Goal: Information Seeking & Learning: Learn about a topic

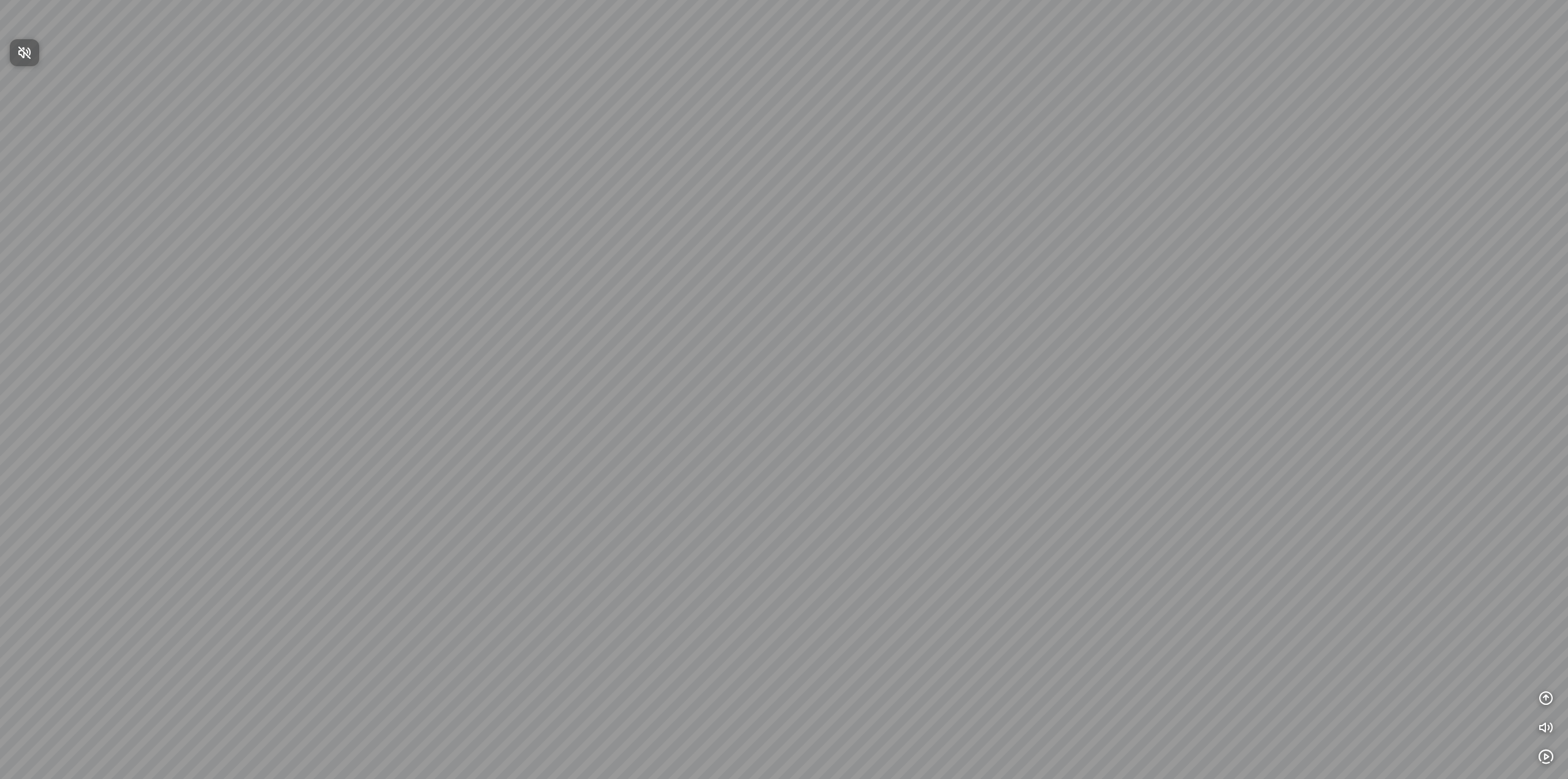
drag, startPoint x: 730, startPoint y: 282, endPoint x: 824, endPoint y: 344, distance: 112.6
click at [822, 344] on div at bounding box center [784, 389] width 1568 height 779
drag, startPoint x: 662, startPoint y: 275, endPoint x: 827, endPoint y: 340, distance: 177.3
click at [811, 338] on div at bounding box center [784, 389] width 1568 height 779
drag, startPoint x: 702, startPoint y: 319, endPoint x: 861, endPoint y: 331, distance: 159.5
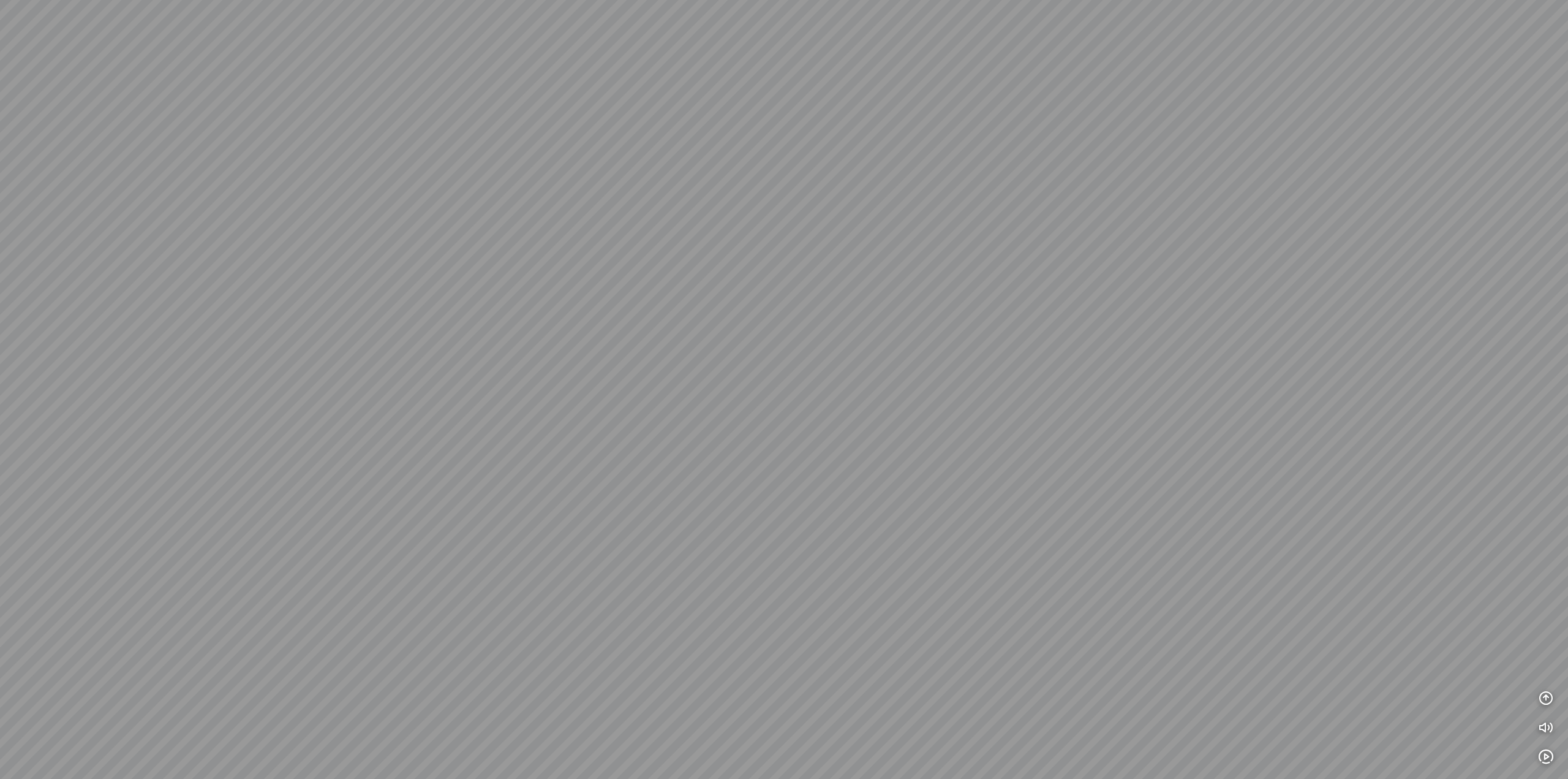
click at [837, 329] on div at bounding box center [784, 389] width 1568 height 779
drag, startPoint x: 791, startPoint y: 325, endPoint x: 960, endPoint y: 329, distance: 169.0
click at [913, 329] on div at bounding box center [784, 389] width 1568 height 779
drag, startPoint x: 781, startPoint y: 320, endPoint x: 1035, endPoint y: 315, distance: 254.0
click at [963, 315] on div at bounding box center [784, 389] width 1568 height 779
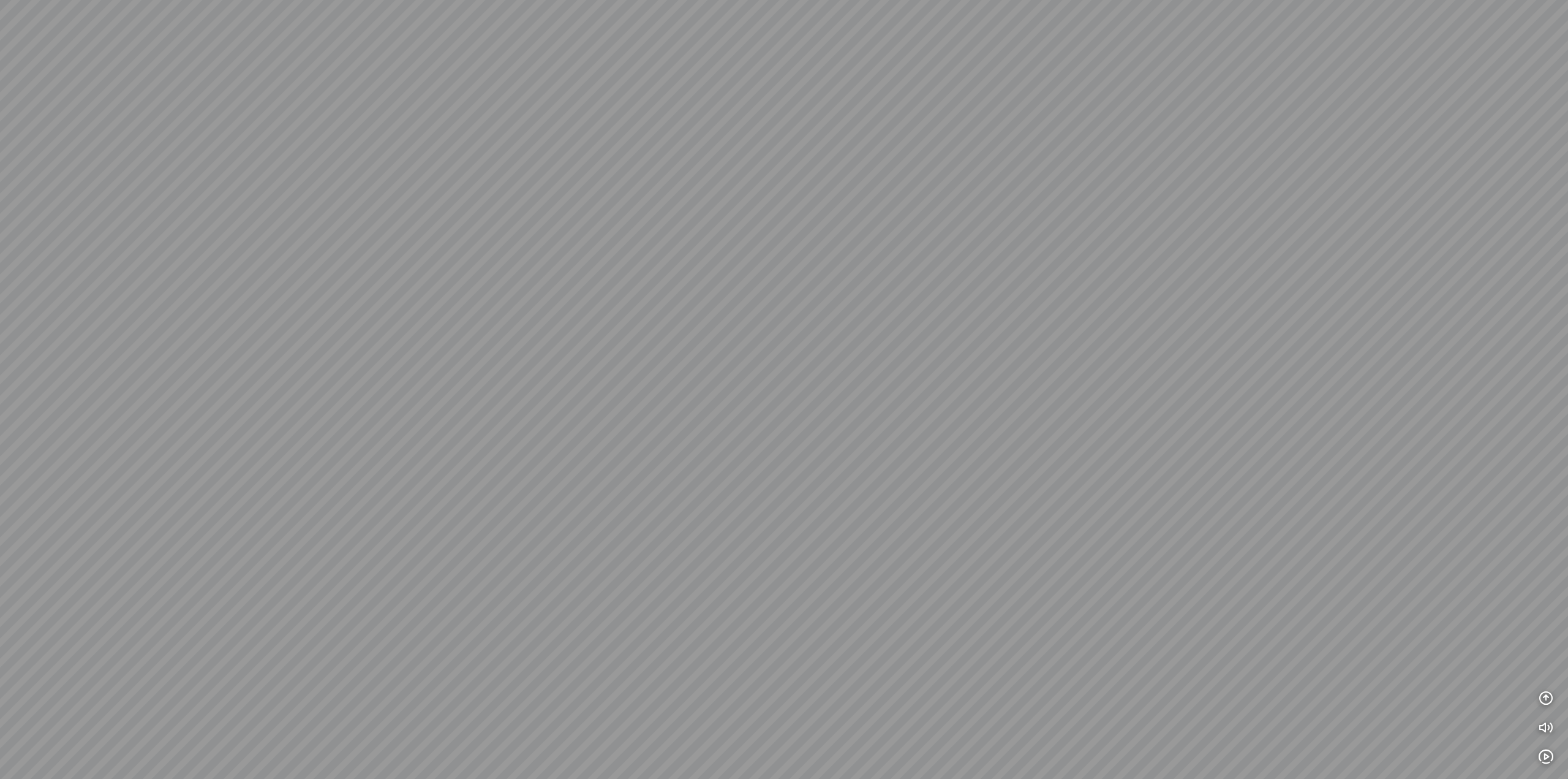
drag, startPoint x: 954, startPoint y: 320, endPoint x: 1038, endPoint y: 320, distance: 84.0
click at [1038, 320] on div at bounding box center [784, 389] width 1568 height 779
drag, startPoint x: 827, startPoint y: 310, endPoint x: 1070, endPoint y: 320, distance: 243.2
click at [973, 316] on div at bounding box center [784, 389] width 1568 height 779
click at [1546, 693] on icon "button" at bounding box center [1546, 698] width 15 height 15
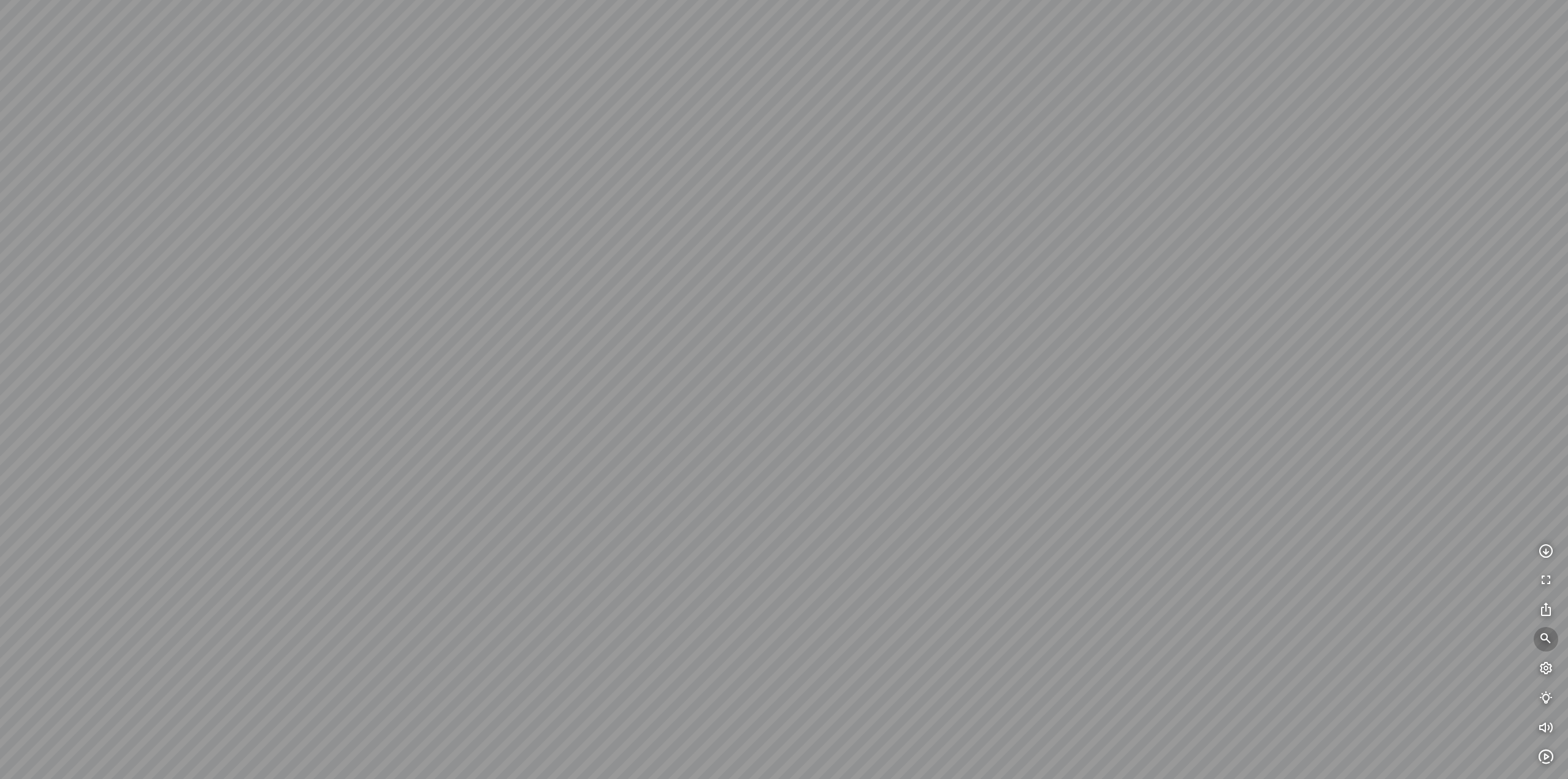
click at [1546, 634] on icon "button" at bounding box center [1546, 639] width 15 height 15
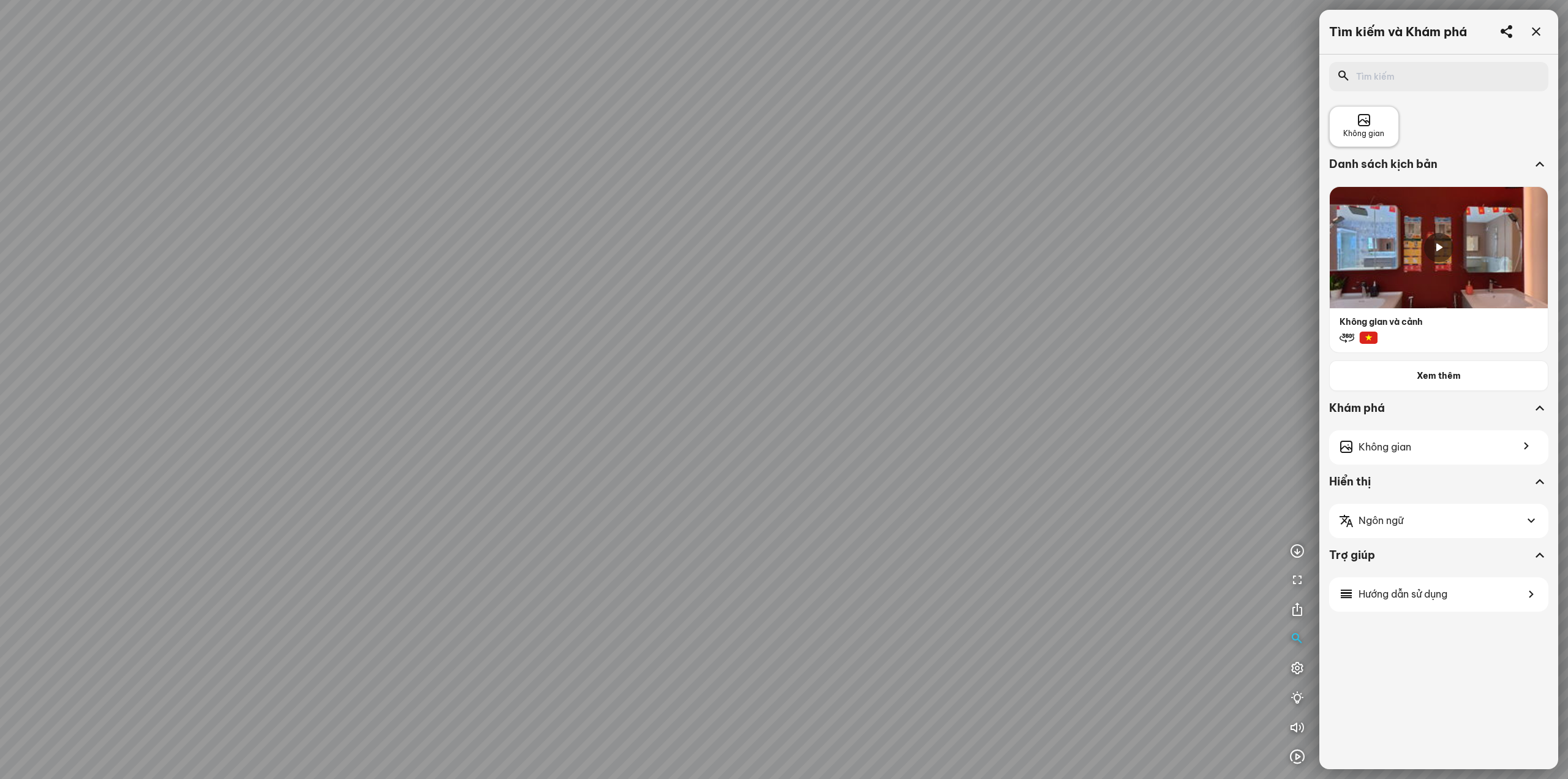
click at [1361, 129] on span "Không gian" at bounding box center [1364, 134] width 41 height 12
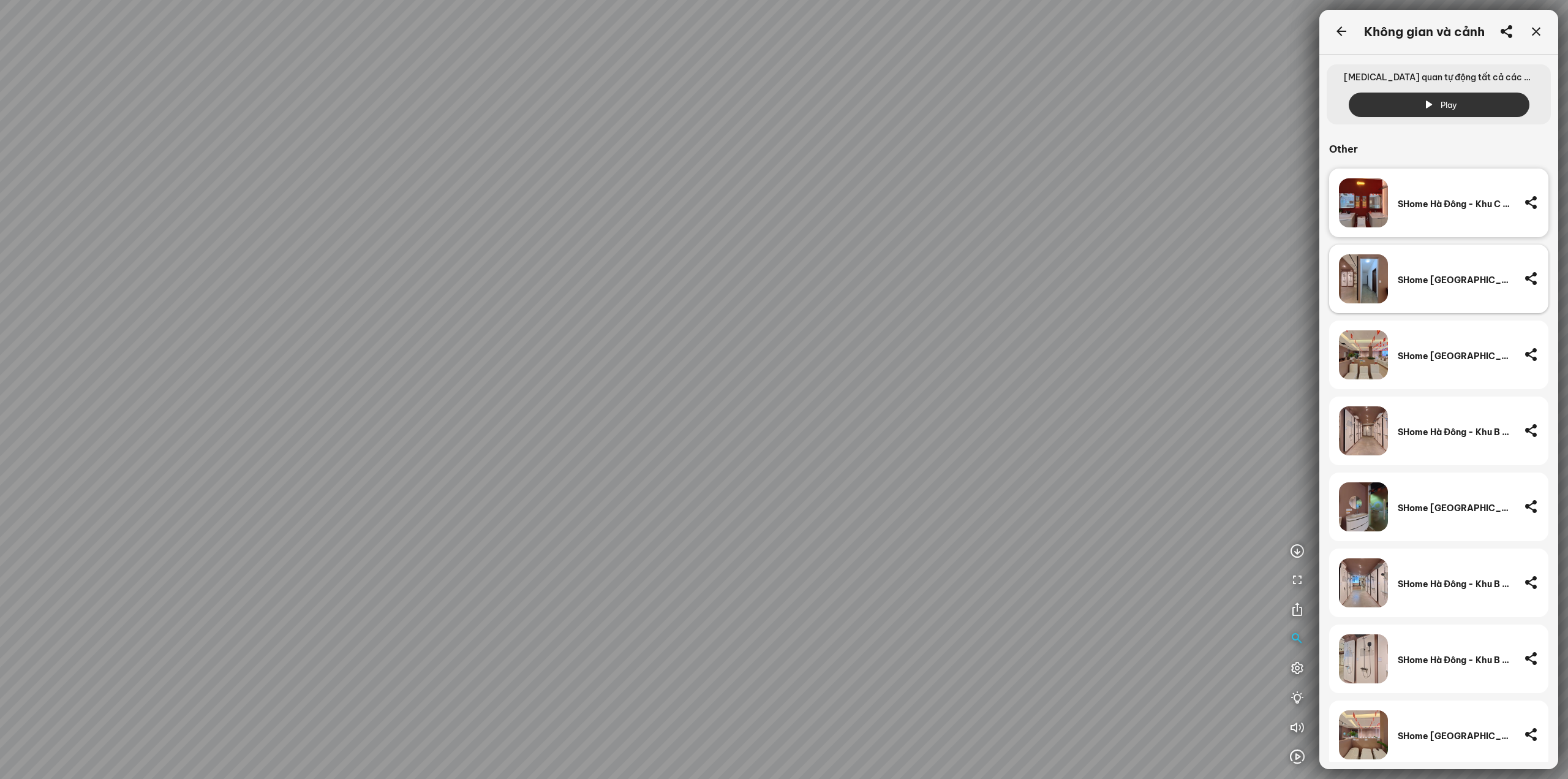
click at [1423, 291] on div "SHome Hà Đông - Khu A - Bồn cầu -14" at bounding box center [1455, 278] width 117 height 49
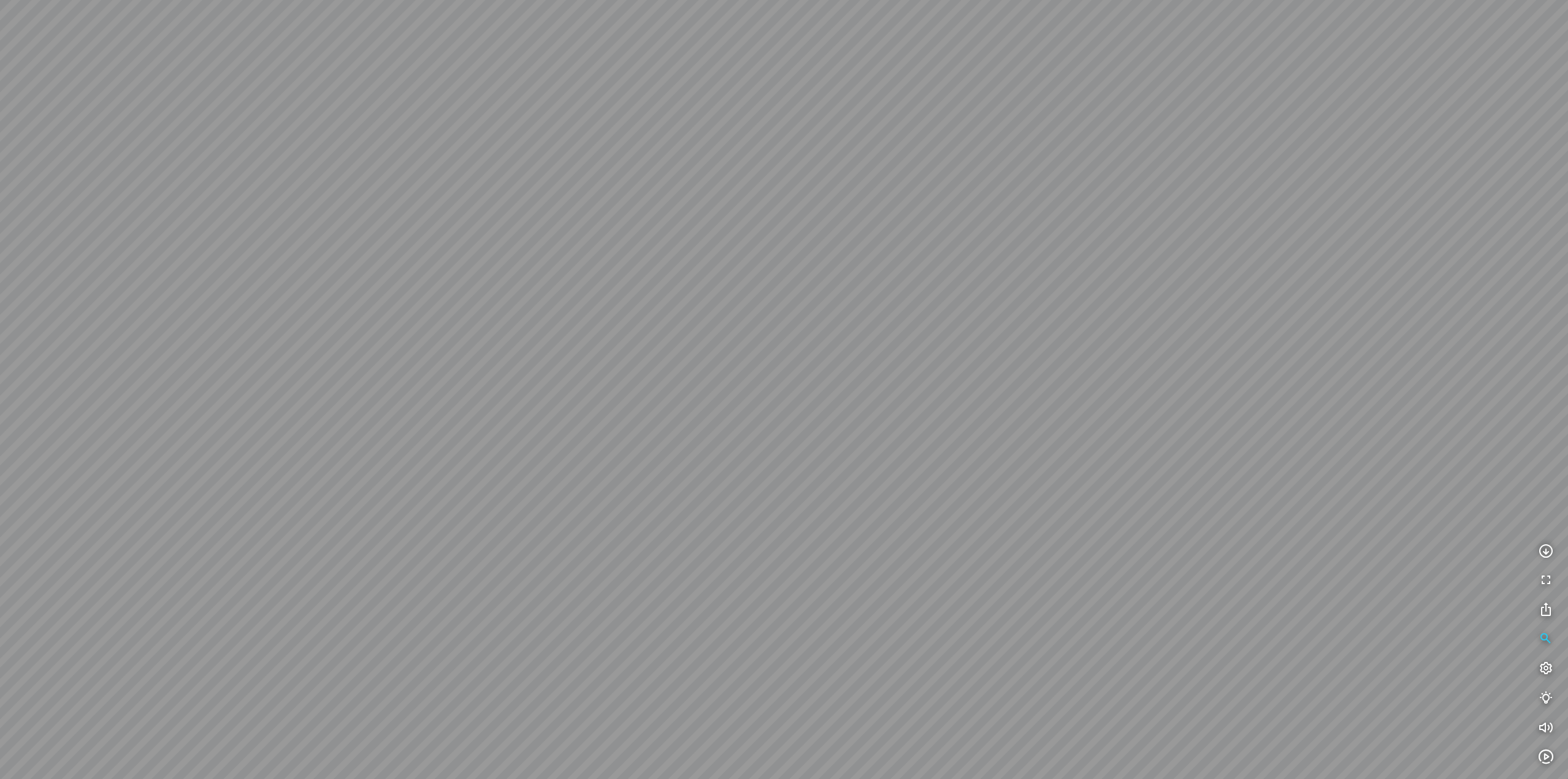
click at [935, 296] on div at bounding box center [784, 389] width 1568 height 779
drag, startPoint x: 999, startPoint y: 320, endPoint x: 810, endPoint y: 279, distance: 193.4
click at [855, 284] on div at bounding box center [784, 389] width 1568 height 779
drag, startPoint x: 935, startPoint y: 298, endPoint x: 702, endPoint y: 266, distance: 235.2
click at [756, 262] on div at bounding box center [784, 389] width 1568 height 779
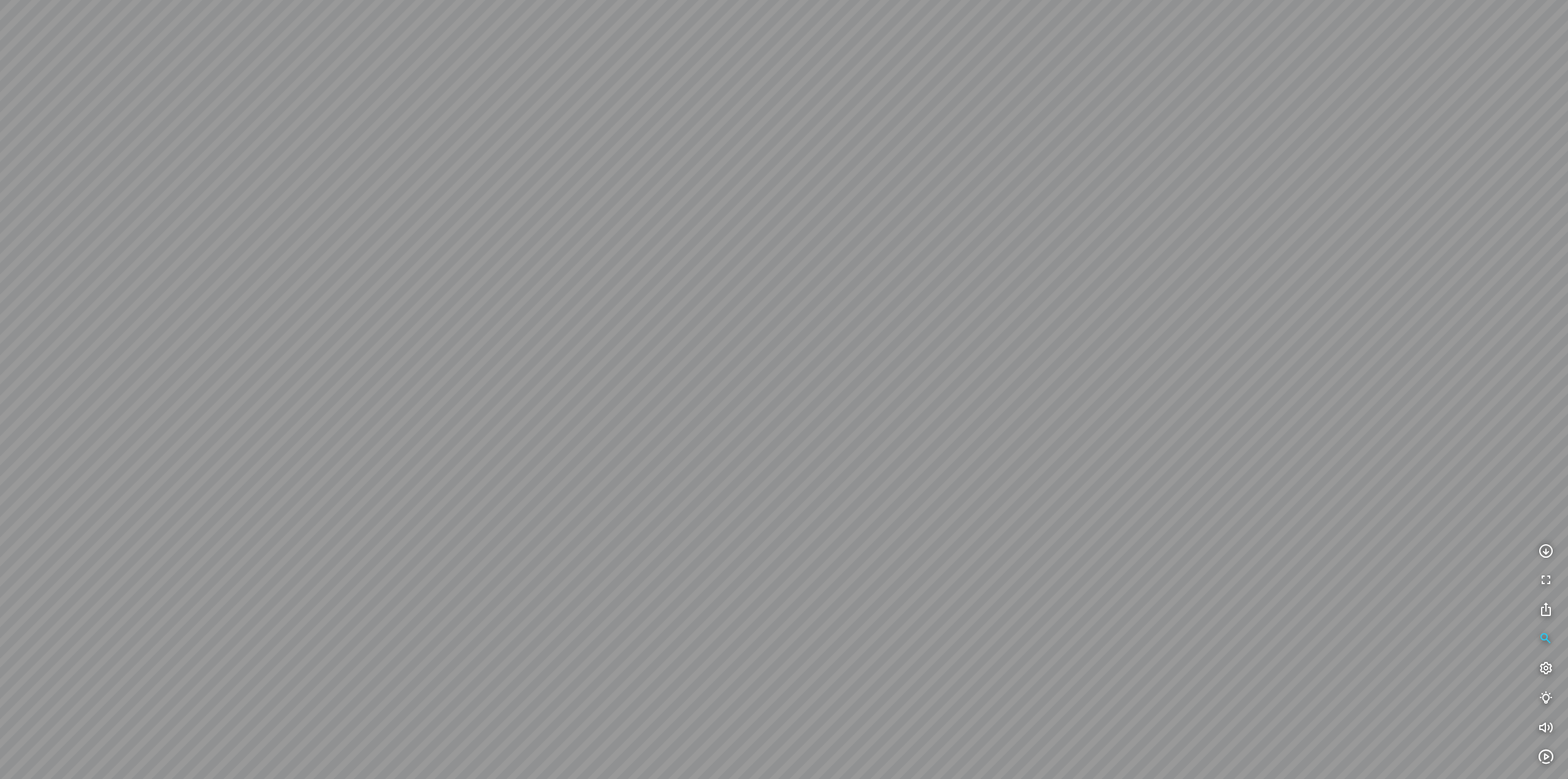
drag, startPoint x: 1076, startPoint y: 214, endPoint x: 1430, endPoint y: 200, distance: 354.3
click at [1385, 167] on div at bounding box center [784, 389] width 1568 height 779
drag, startPoint x: 1015, startPoint y: 211, endPoint x: 1317, endPoint y: 233, distance: 302.8
click at [1317, 233] on div at bounding box center [784, 389] width 1568 height 779
drag, startPoint x: 1019, startPoint y: 197, endPoint x: 1006, endPoint y: 293, distance: 96.9
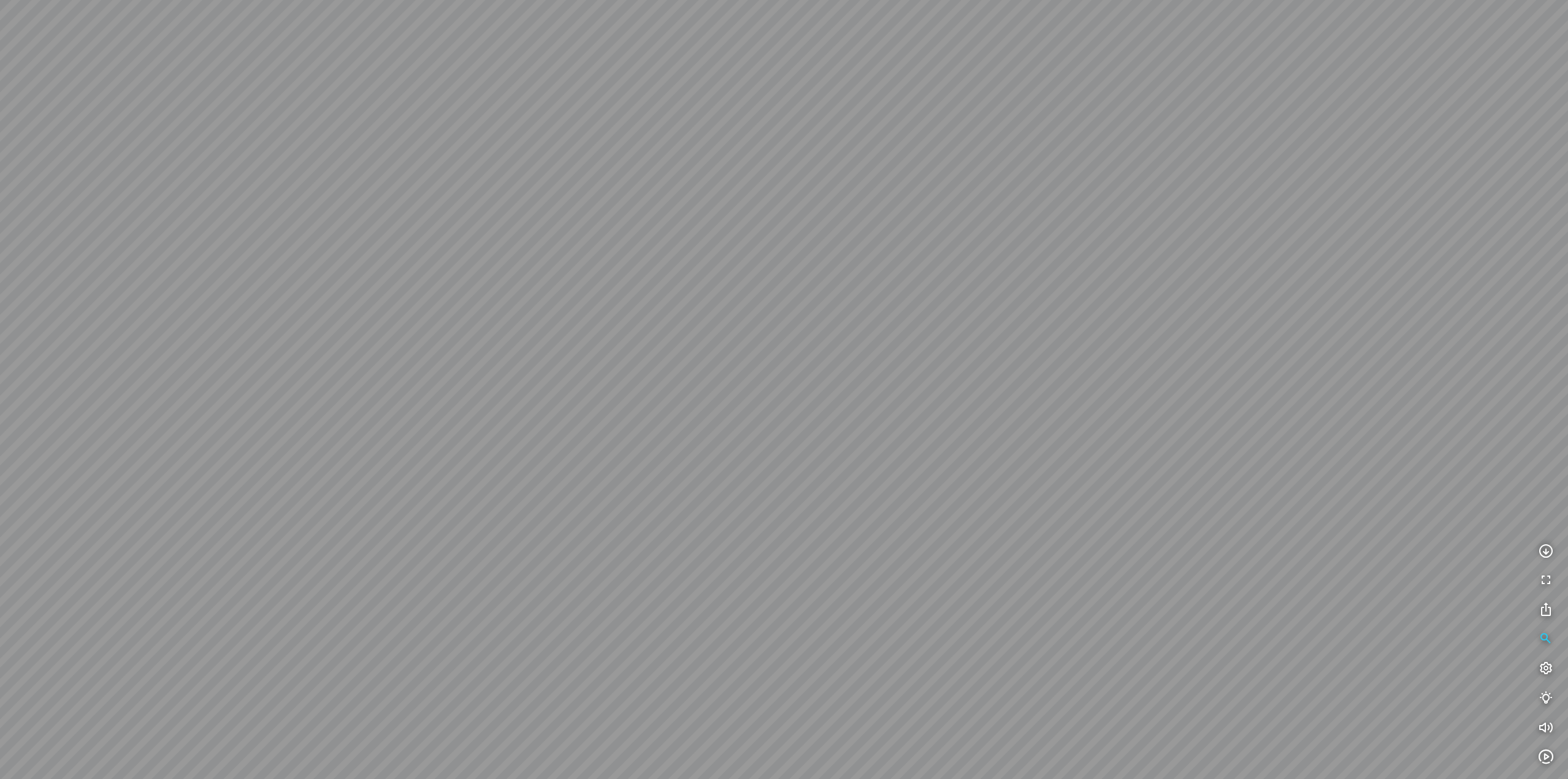
click at [1006, 288] on div at bounding box center [784, 389] width 1568 height 779
drag, startPoint x: 971, startPoint y: 242, endPoint x: 963, endPoint y: 273, distance: 32.0
click at [963, 270] on div at bounding box center [784, 389] width 1568 height 779
drag, startPoint x: 930, startPoint y: 341, endPoint x: 916, endPoint y: 284, distance: 58.7
click at [917, 289] on div at bounding box center [784, 389] width 1568 height 779
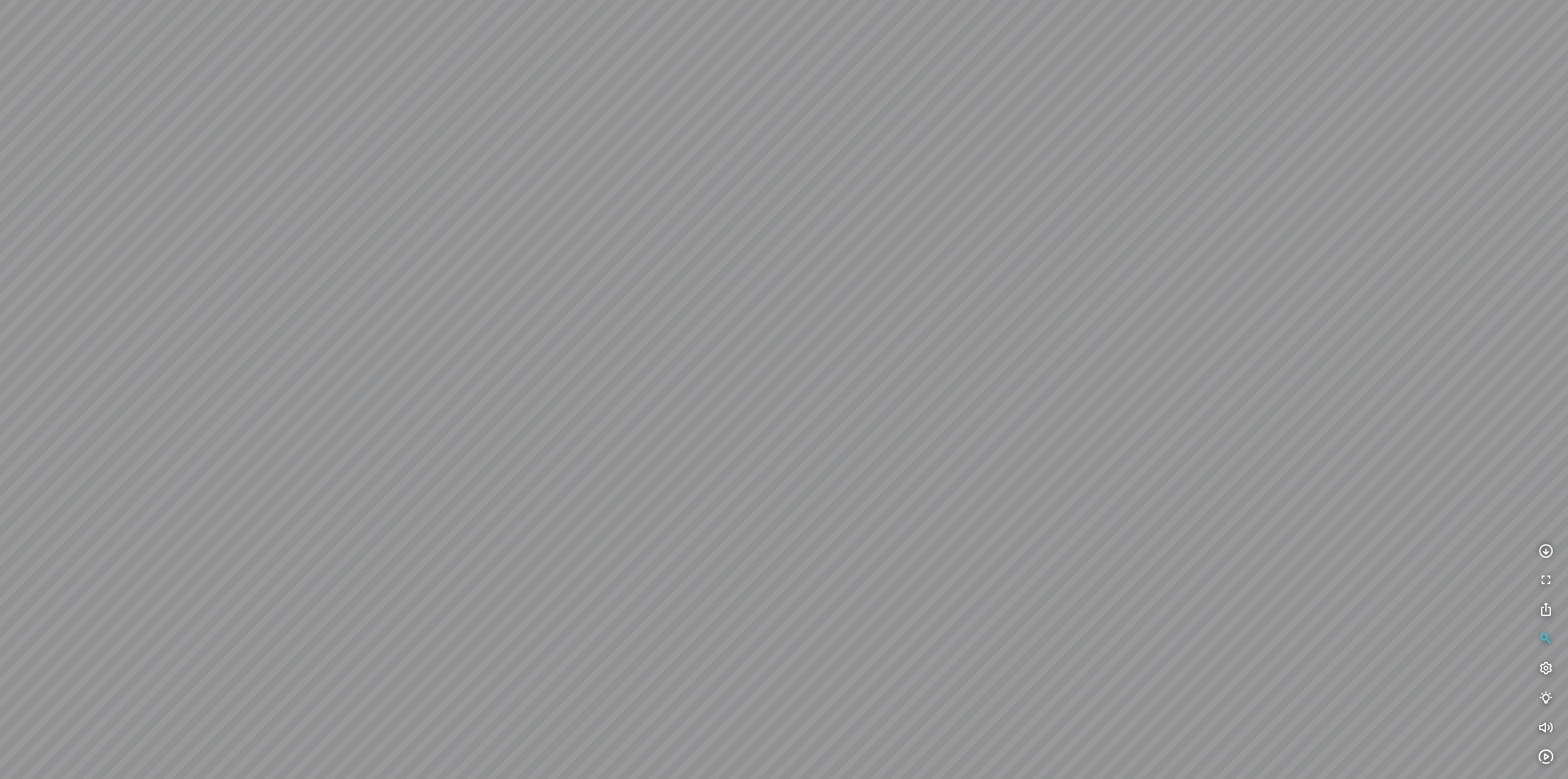
drag, startPoint x: 744, startPoint y: 308, endPoint x: 1033, endPoint y: 325, distance: 289.5
click at [944, 320] on div at bounding box center [784, 389] width 1568 height 779
drag, startPoint x: 789, startPoint y: 318, endPoint x: 1081, endPoint y: 318, distance: 292.0
click at [1008, 314] on div at bounding box center [784, 389] width 1568 height 779
drag, startPoint x: 903, startPoint y: 298, endPoint x: 963, endPoint y: 298, distance: 60.0
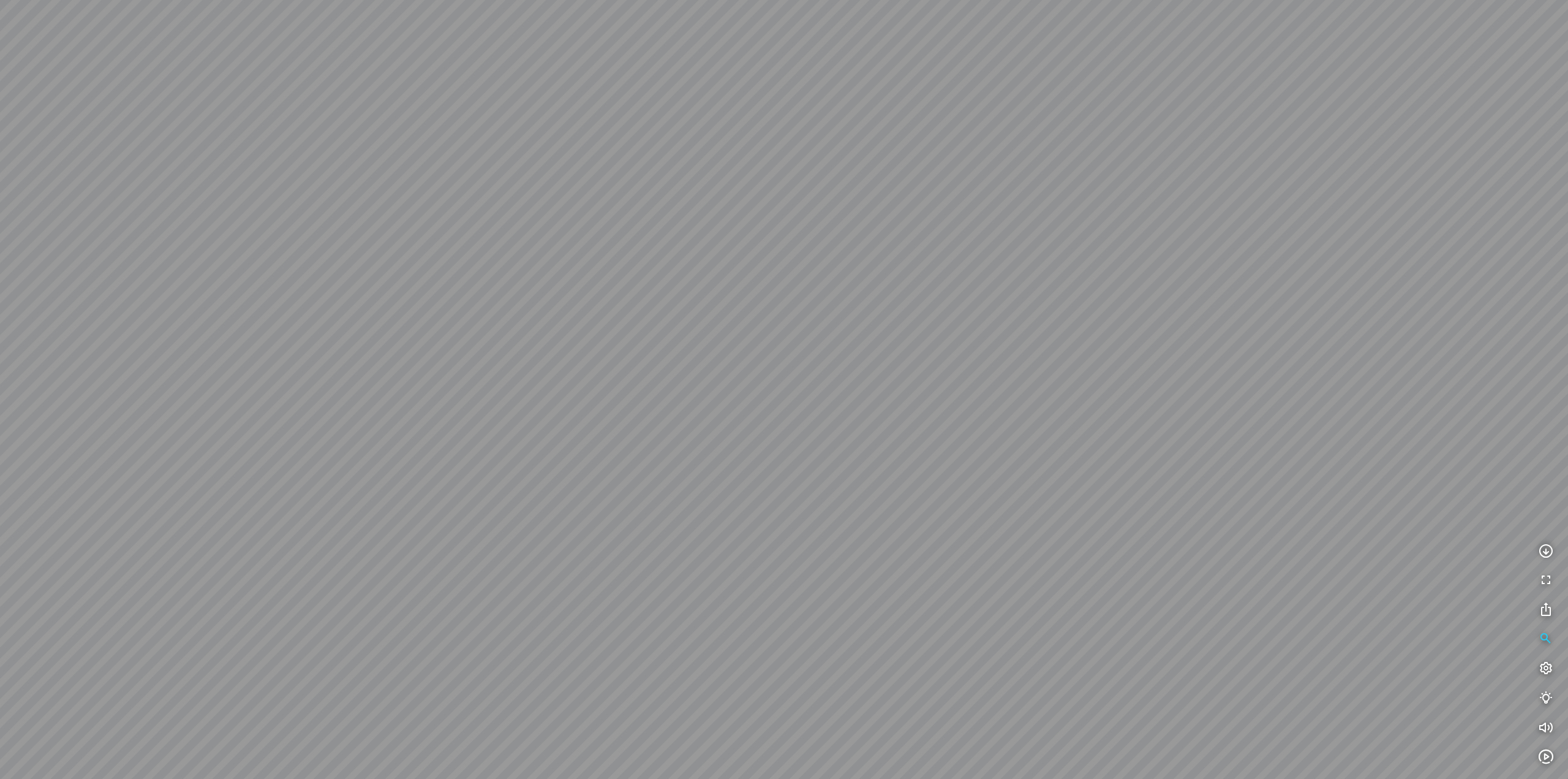
click at [948, 298] on div at bounding box center [784, 389] width 1568 height 779
drag, startPoint x: 844, startPoint y: 297, endPoint x: 1059, endPoint y: 309, distance: 215.3
click at [1000, 303] on div at bounding box center [784, 389] width 1568 height 779
drag, startPoint x: 778, startPoint y: 294, endPoint x: 956, endPoint y: 291, distance: 178.0
click at [956, 291] on div at bounding box center [784, 389] width 1568 height 779
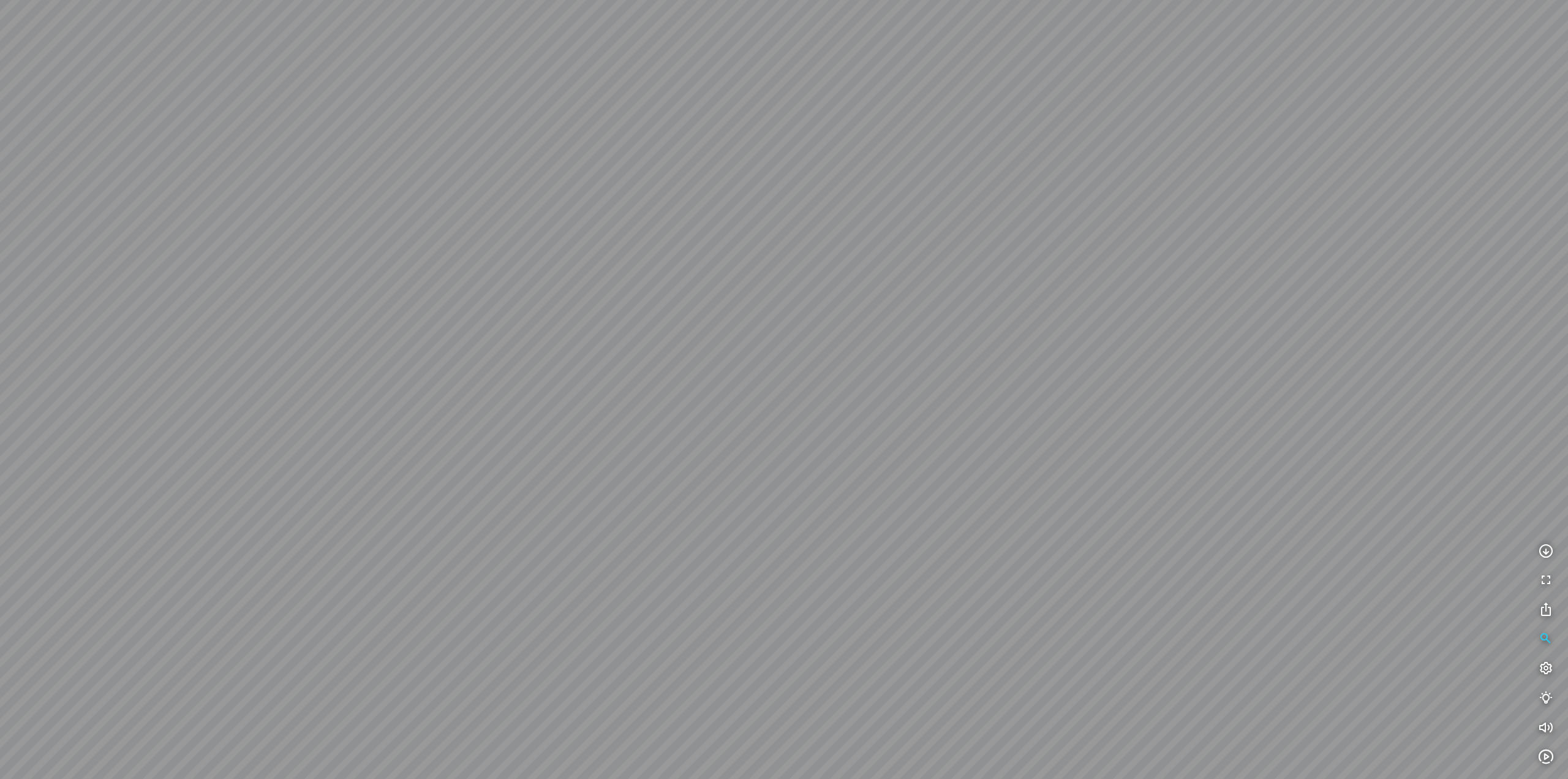
drag, startPoint x: 820, startPoint y: 296, endPoint x: 1136, endPoint y: 299, distance: 316.0
click at [1121, 297] on div at bounding box center [784, 389] width 1568 height 779
drag, startPoint x: 879, startPoint y: 294, endPoint x: 1122, endPoint y: 301, distance: 243.1
click at [1061, 296] on div at bounding box center [784, 389] width 1568 height 779
drag, startPoint x: 765, startPoint y: 343, endPoint x: 909, endPoint y: 131, distance: 256.3
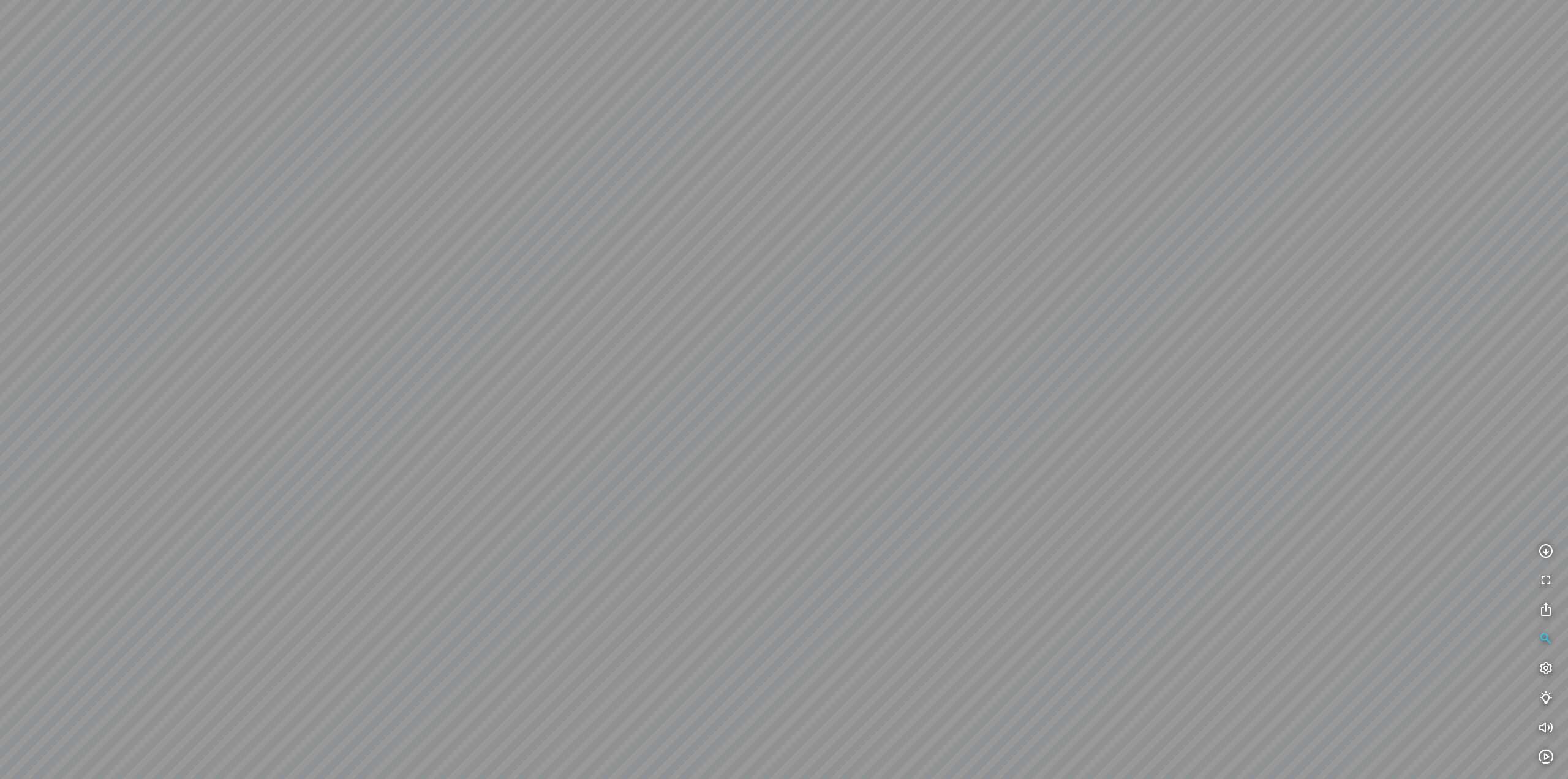
click at [871, 179] on div at bounding box center [784, 389] width 1568 height 779
drag, startPoint x: 836, startPoint y: 171, endPoint x: 876, endPoint y: 376, distance: 208.9
click at [870, 359] on div at bounding box center [784, 389] width 1568 height 779
drag, startPoint x: 763, startPoint y: 294, endPoint x: 1098, endPoint y: 183, distance: 352.9
click at [1077, 190] on div at bounding box center [784, 389] width 1568 height 779
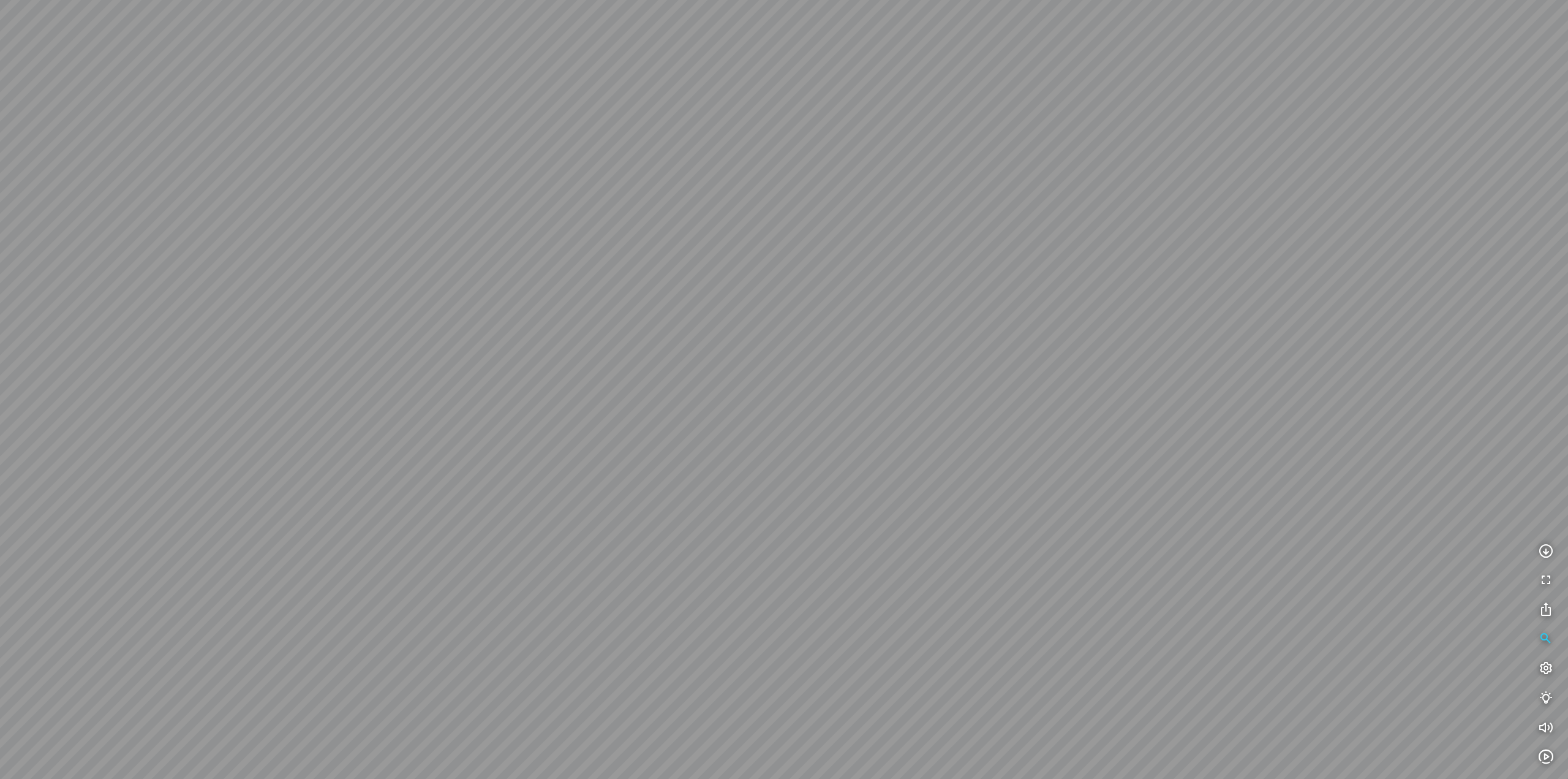
drag, startPoint x: 903, startPoint y: 280, endPoint x: 1108, endPoint y: 103, distance: 270.8
click at [1041, 135] on div at bounding box center [784, 389] width 1568 height 779
drag, startPoint x: 716, startPoint y: 168, endPoint x: 1047, endPoint y: 183, distance: 331.3
click at [1039, 183] on div at bounding box center [784, 389] width 1568 height 779
drag, startPoint x: 847, startPoint y: 197, endPoint x: 1050, endPoint y: 19, distance: 270.0
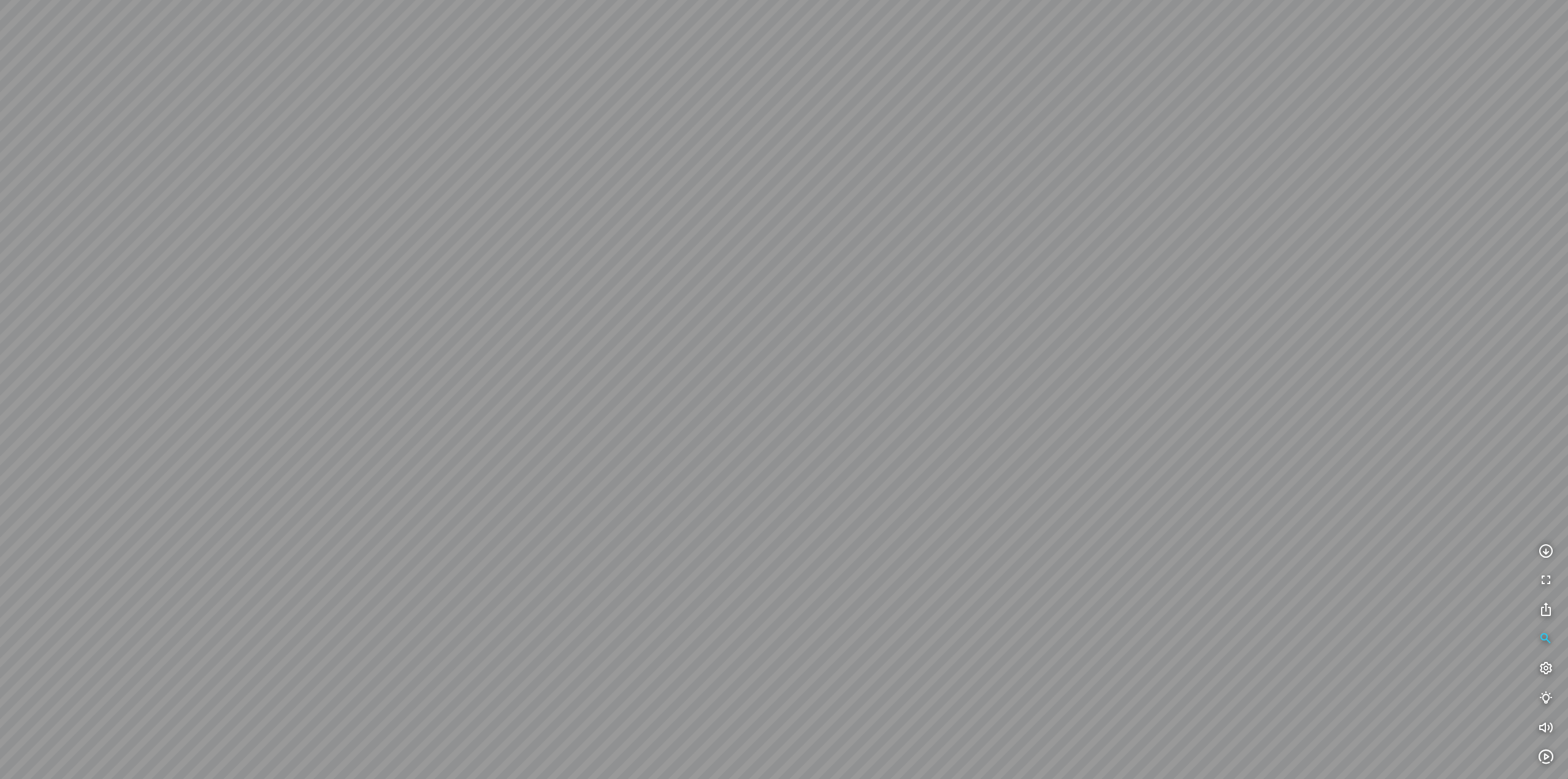
click at [971, 69] on div at bounding box center [784, 389] width 1568 height 779
drag, startPoint x: 890, startPoint y: 230, endPoint x: 913, endPoint y: 134, distance: 98.7
click at [909, 147] on div at bounding box center [784, 389] width 1568 height 779
drag, startPoint x: 917, startPoint y: 147, endPoint x: 935, endPoint y: 102, distance: 48.5
click at [933, 106] on div at bounding box center [784, 389] width 1568 height 779
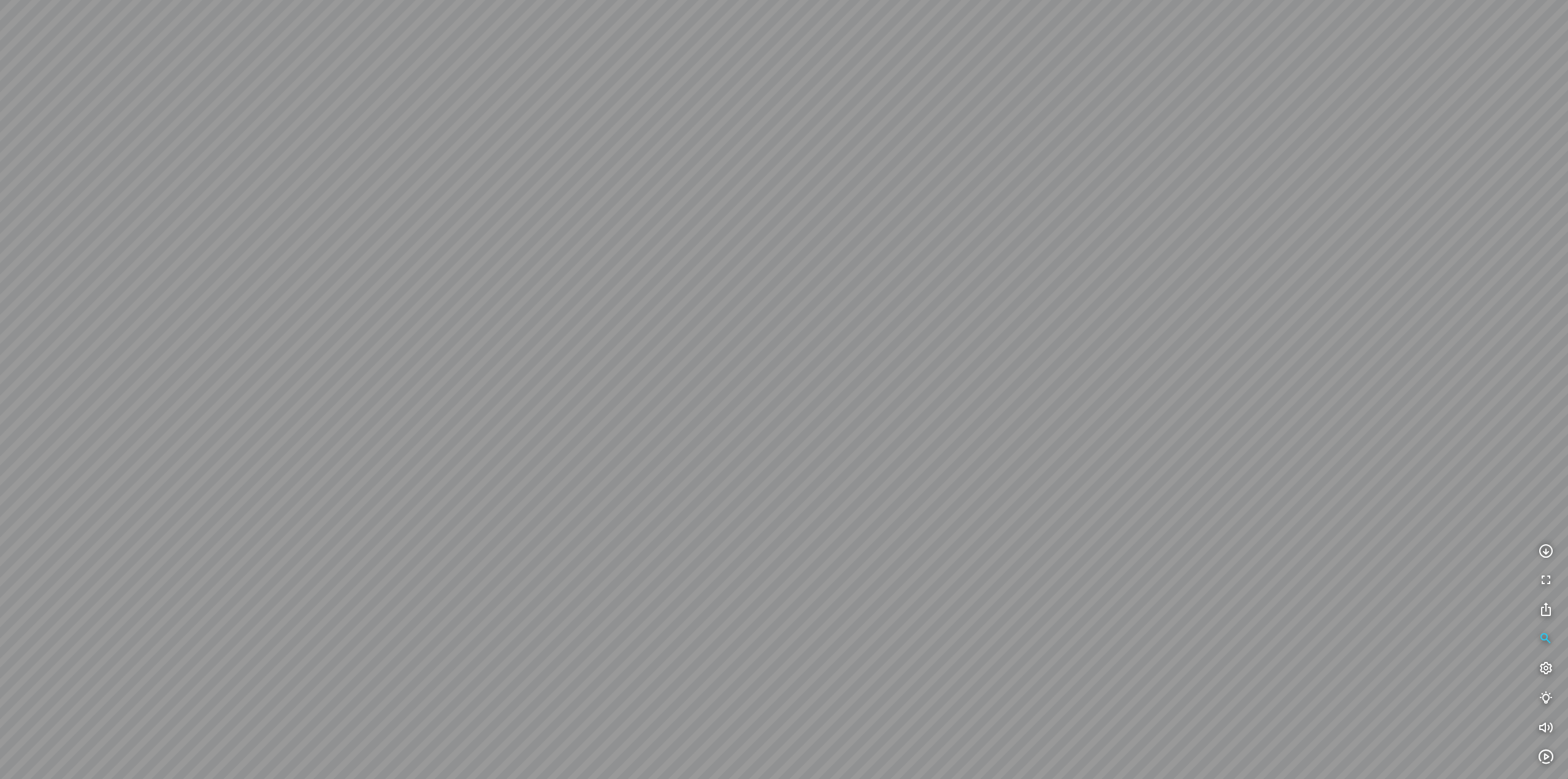
drag, startPoint x: 928, startPoint y: 281, endPoint x: 951, endPoint y: 397, distance: 118.3
click at [933, 314] on div at bounding box center [784, 389] width 1568 height 779
drag, startPoint x: 967, startPoint y: 111, endPoint x: 972, endPoint y: 304, distance: 193.1
click at [976, 270] on div at bounding box center [784, 389] width 1568 height 779
drag, startPoint x: 1025, startPoint y: 300, endPoint x: 1015, endPoint y: 418, distance: 118.4
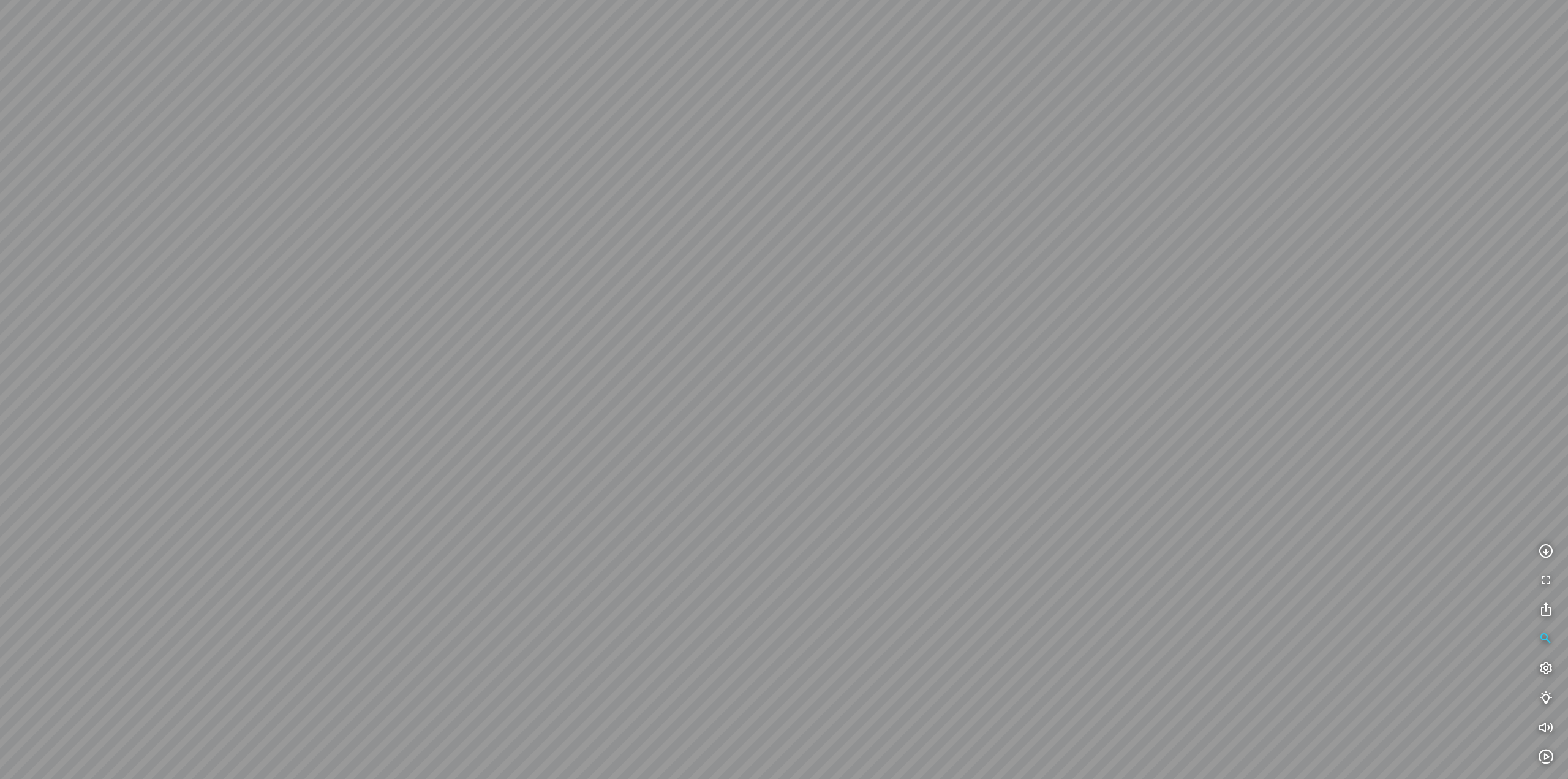
click at [1024, 401] on div at bounding box center [784, 389] width 1568 height 779
drag, startPoint x: 989, startPoint y: 159, endPoint x: 972, endPoint y: 450, distance: 291.5
click at [974, 438] on div at bounding box center [784, 389] width 1568 height 779
click at [971, 409] on div at bounding box center [784, 389] width 1568 height 779
drag, startPoint x: 969, startPoint y: 371, endPoint x: 990, endPoint y: 496, distance: 126.8
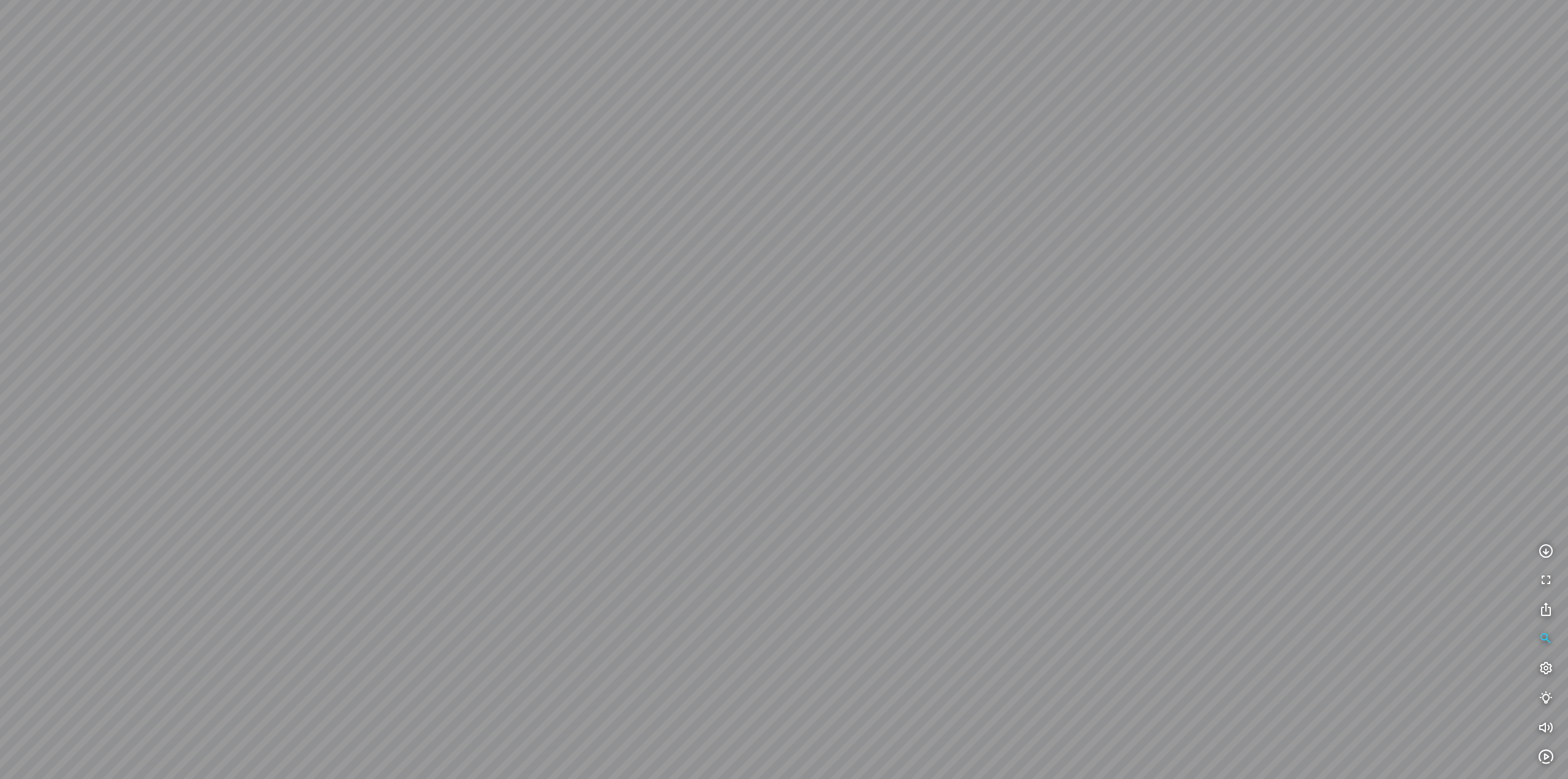
click at [990, 476] on div at bounding box center [784, 389] width 1568 height 779
drag, startPoint x: 960, startPoint y: 466, endPoint x: 935, endPoint y: 147, distance: 320.0
click at [941, 237] on div at bounding box center [784, 389] width 1568 height 779
drag, startPoint x: 975, startPoint y: 348, endPoint x: 943, endPoint y: 209, distance: 142.6
click at [948, 244] on div at bounding box center [784, 389] width 1568 height 779
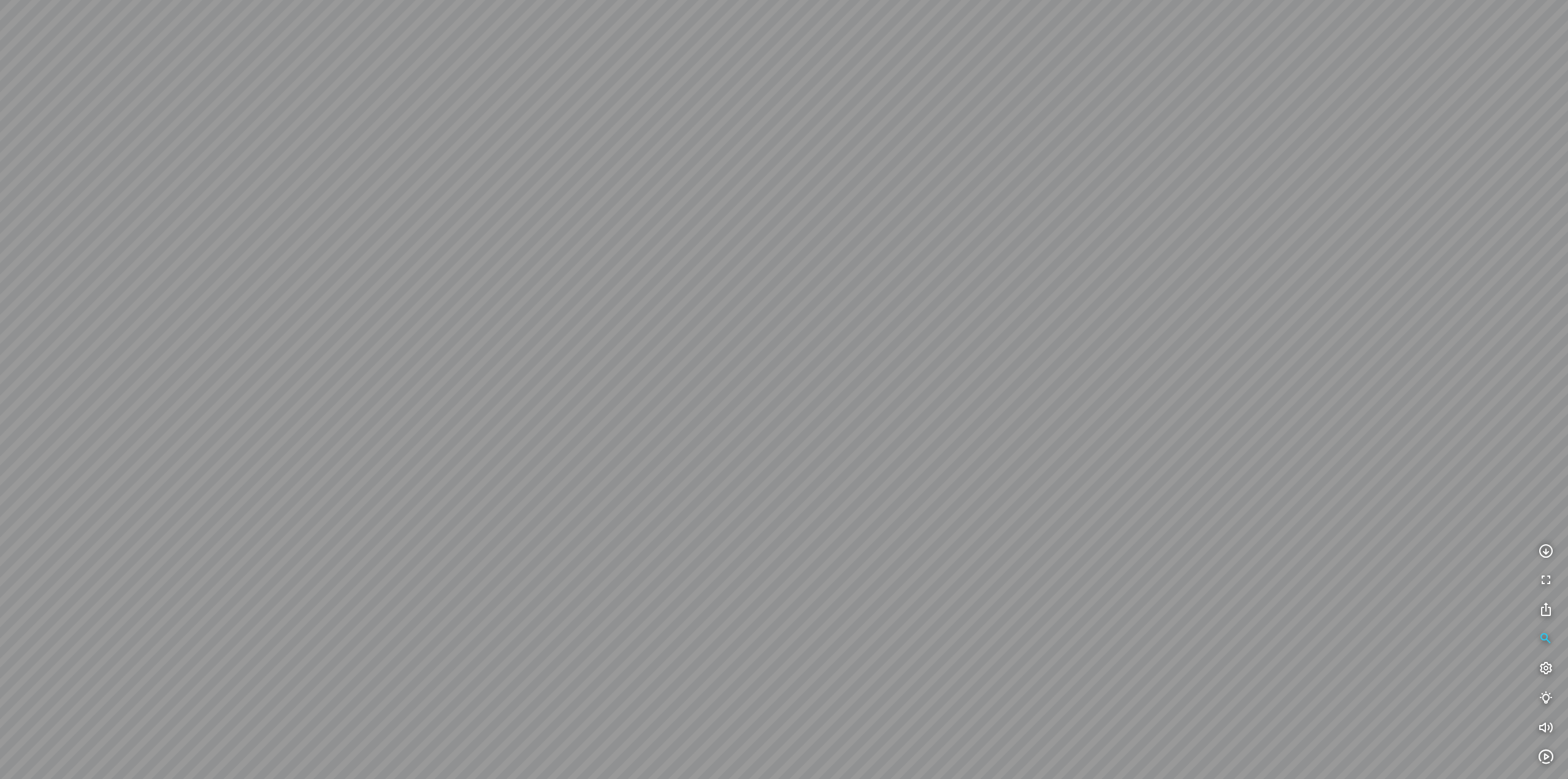
drag, startPoint x: 967, startPoint y: 378, endPoint x: 960, endPoint y: 187, distance: 191.1
click at [952, 250] on div at bounding box center [784, 389] width 1568 height 779
drag, startPoint x: 976, startPoint y: 416, endPoint x: 963, endPoint y: 237, distance: 179.5
click at [963, 247] on div at bounding box center [784, 389] width 1568 height 779
drag, startPoint x: 981, startPoint y: 395, endPoint x: 978, endPoint y: 242, distance: 153.0
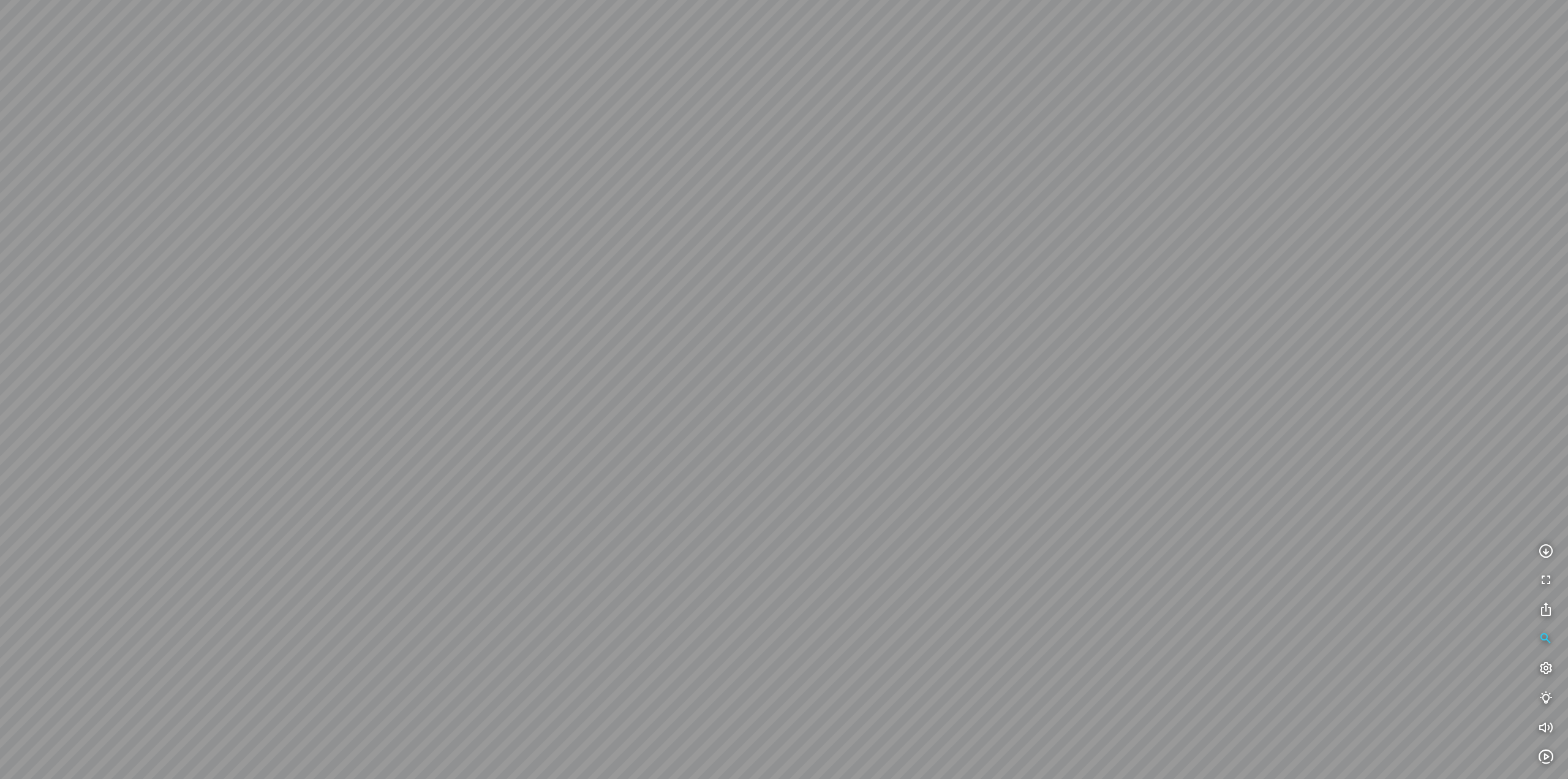
click at [983, 255] on div at bounding box center [784, 389] width 1568 height 779
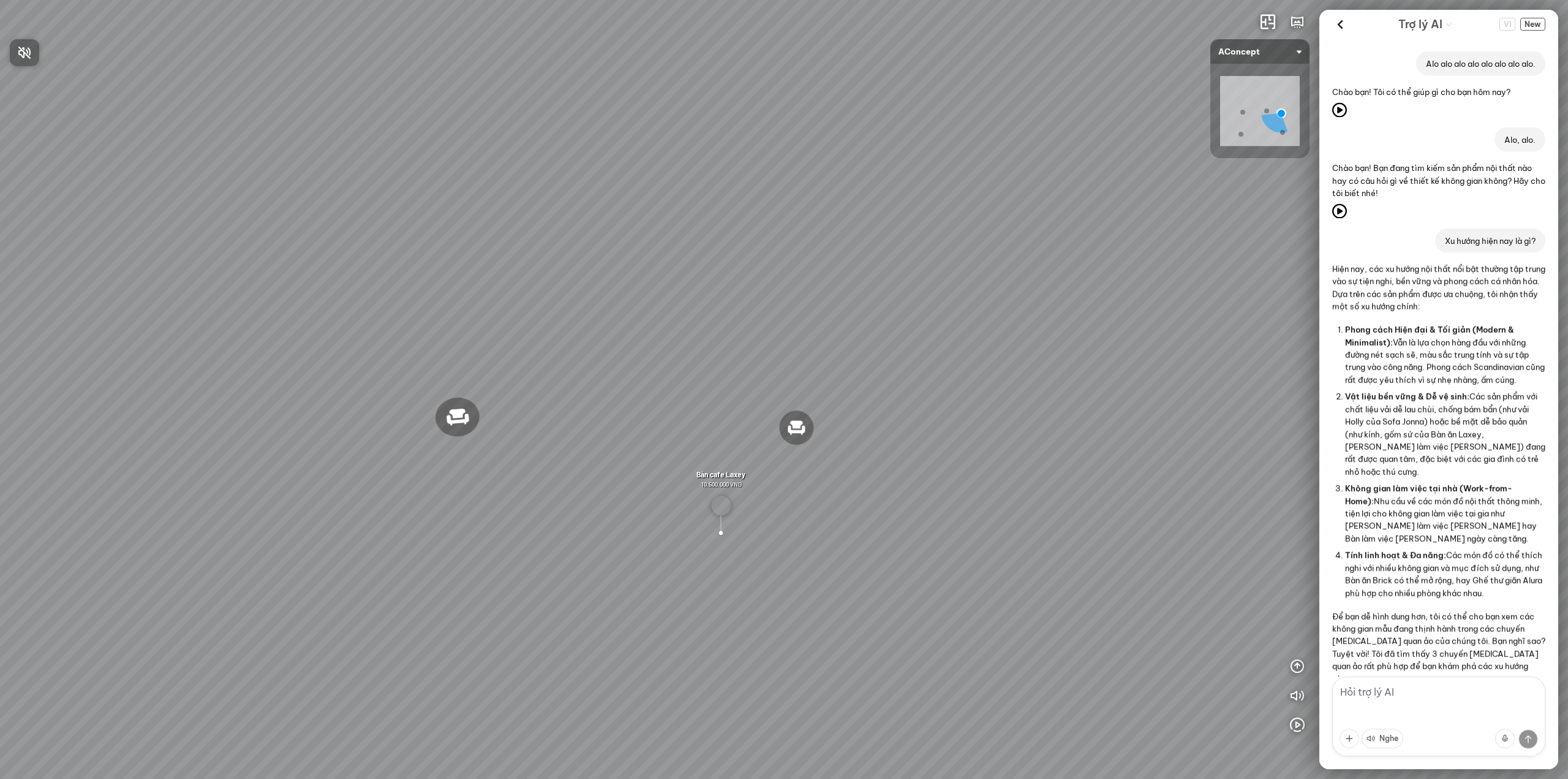
scroll to position [634, 0]
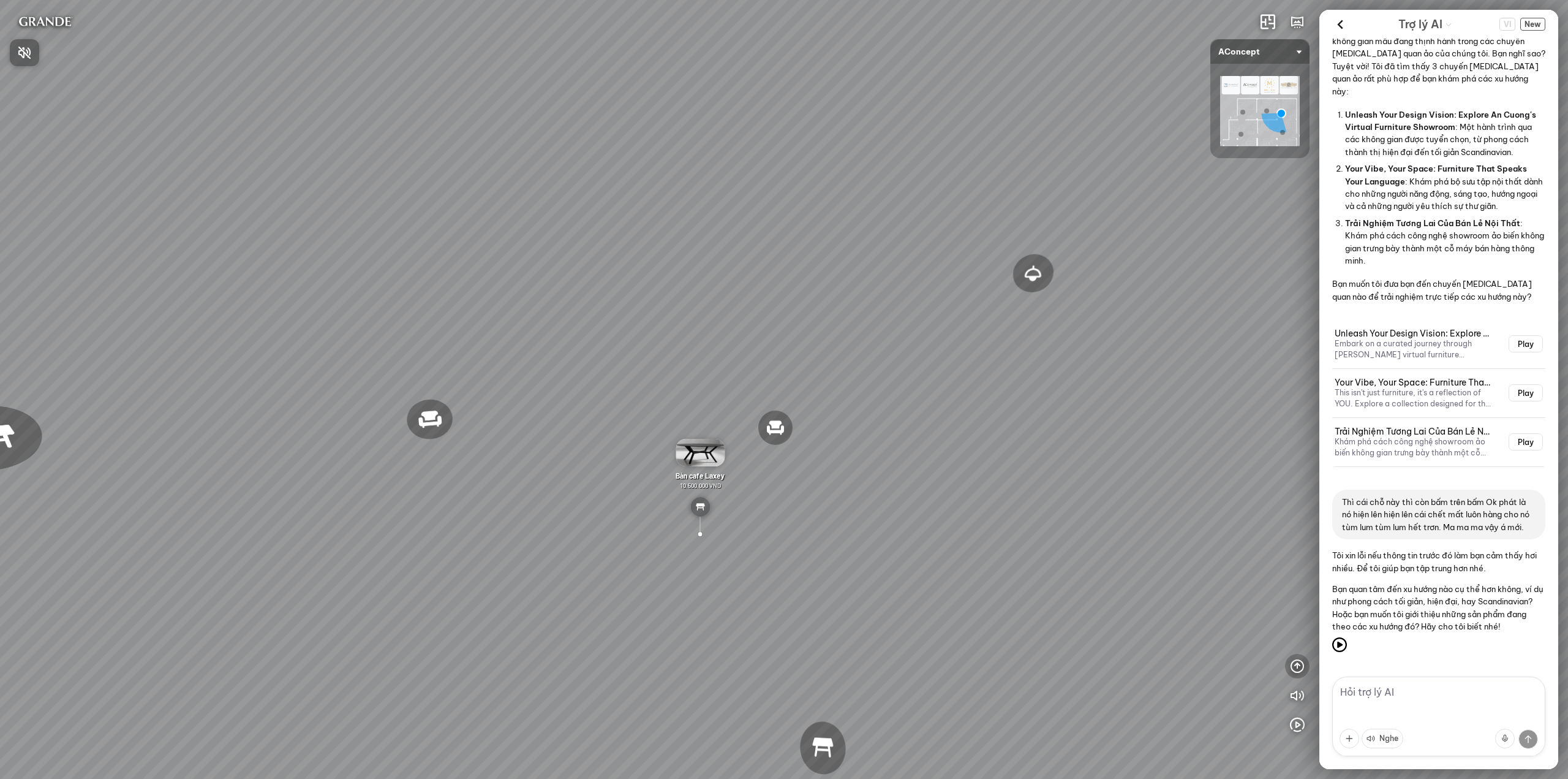
click at [1293, 659] on div at bounding box center [784, 389] width 1568 height 779
click at [1295, 664] on icon "button" at bounding box center [1297, 666] width 15 height 15
click at [1296, 609] on icon "button" at bounding box center [1297, 608] width 15 height 15
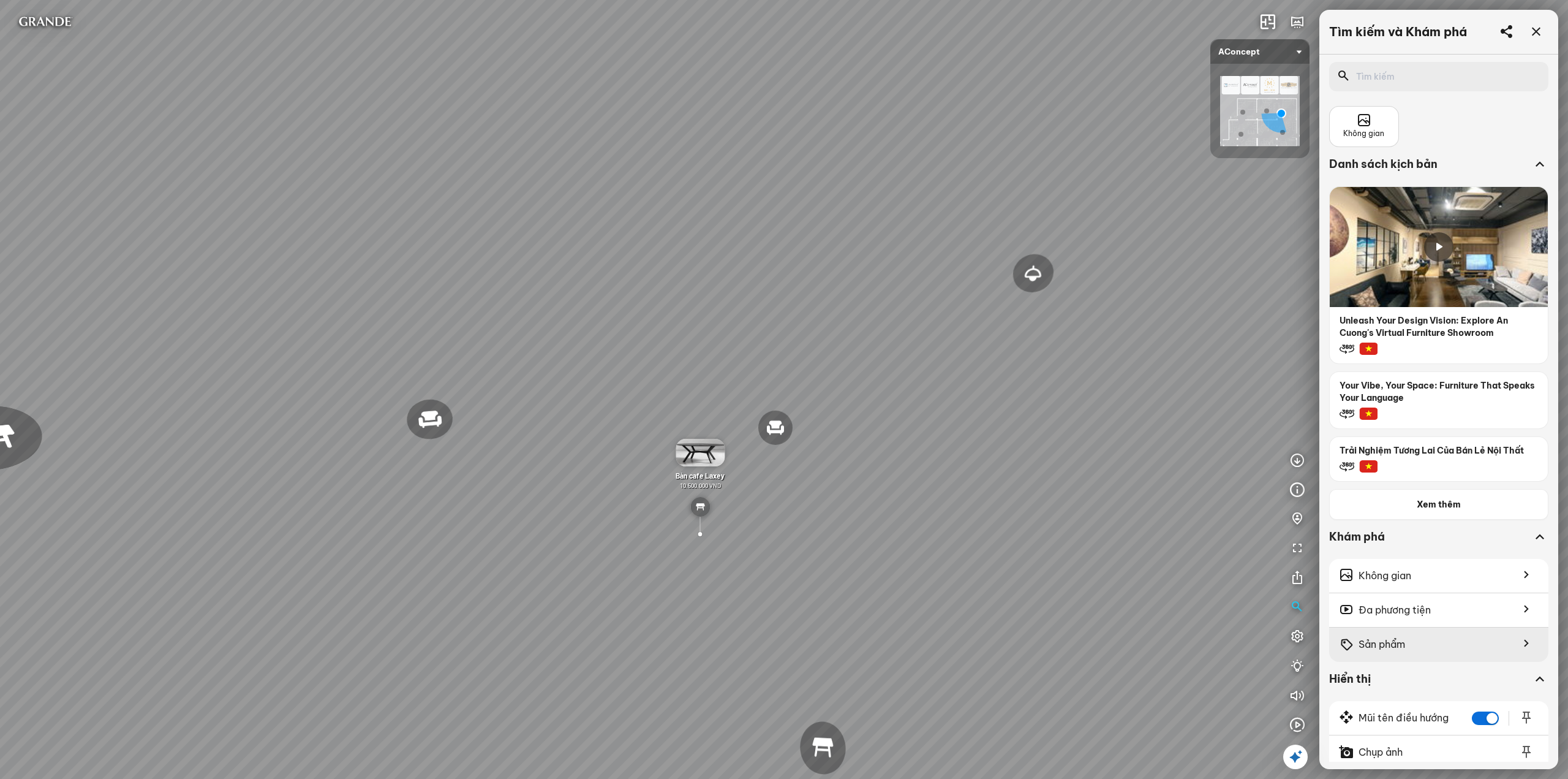
scroll to position [162, 0]
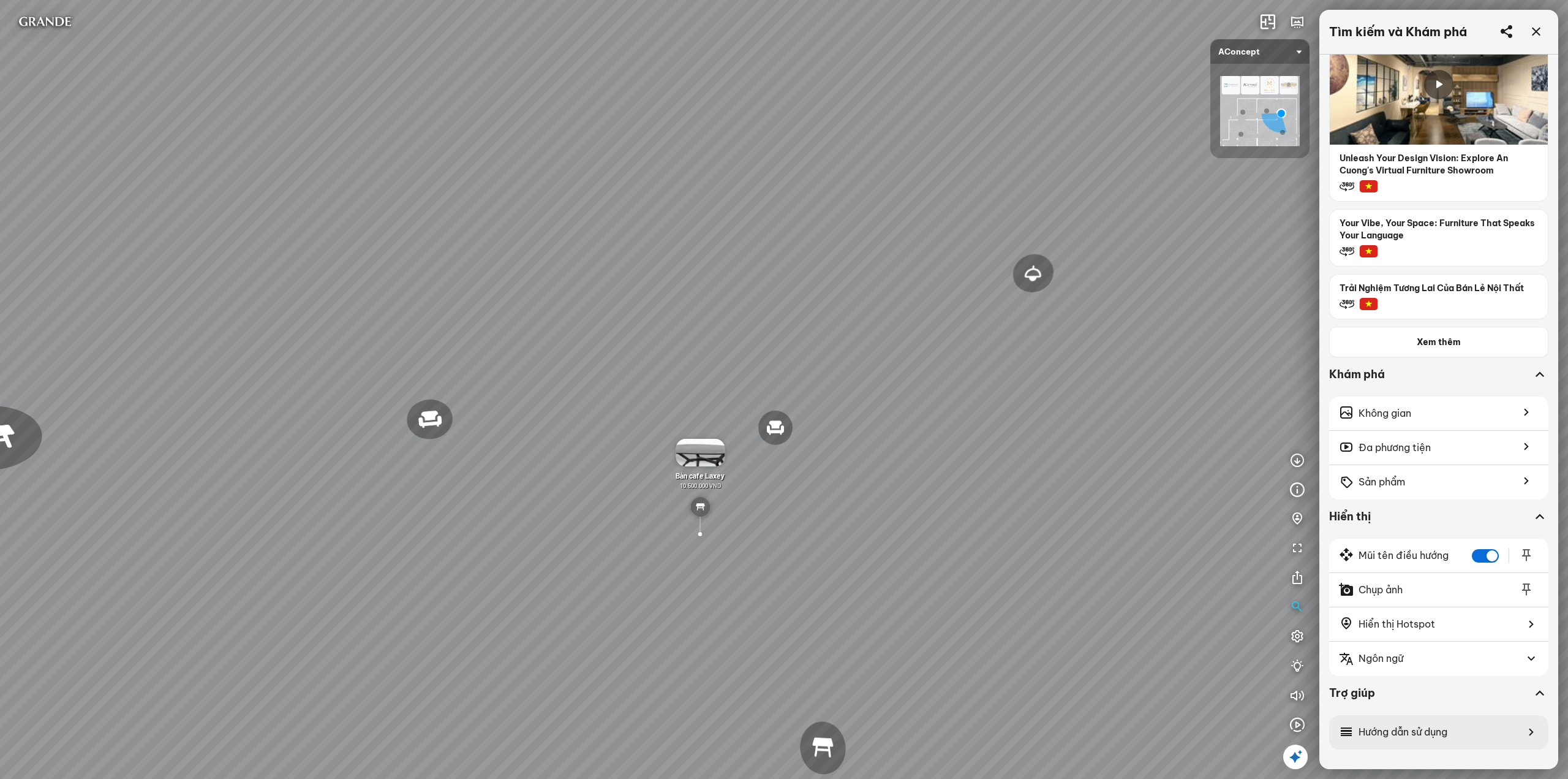
click at [1441, 723] on div "Hướng dẫn sử dụng" at bounding box center [1438, 732] width 219 height 34
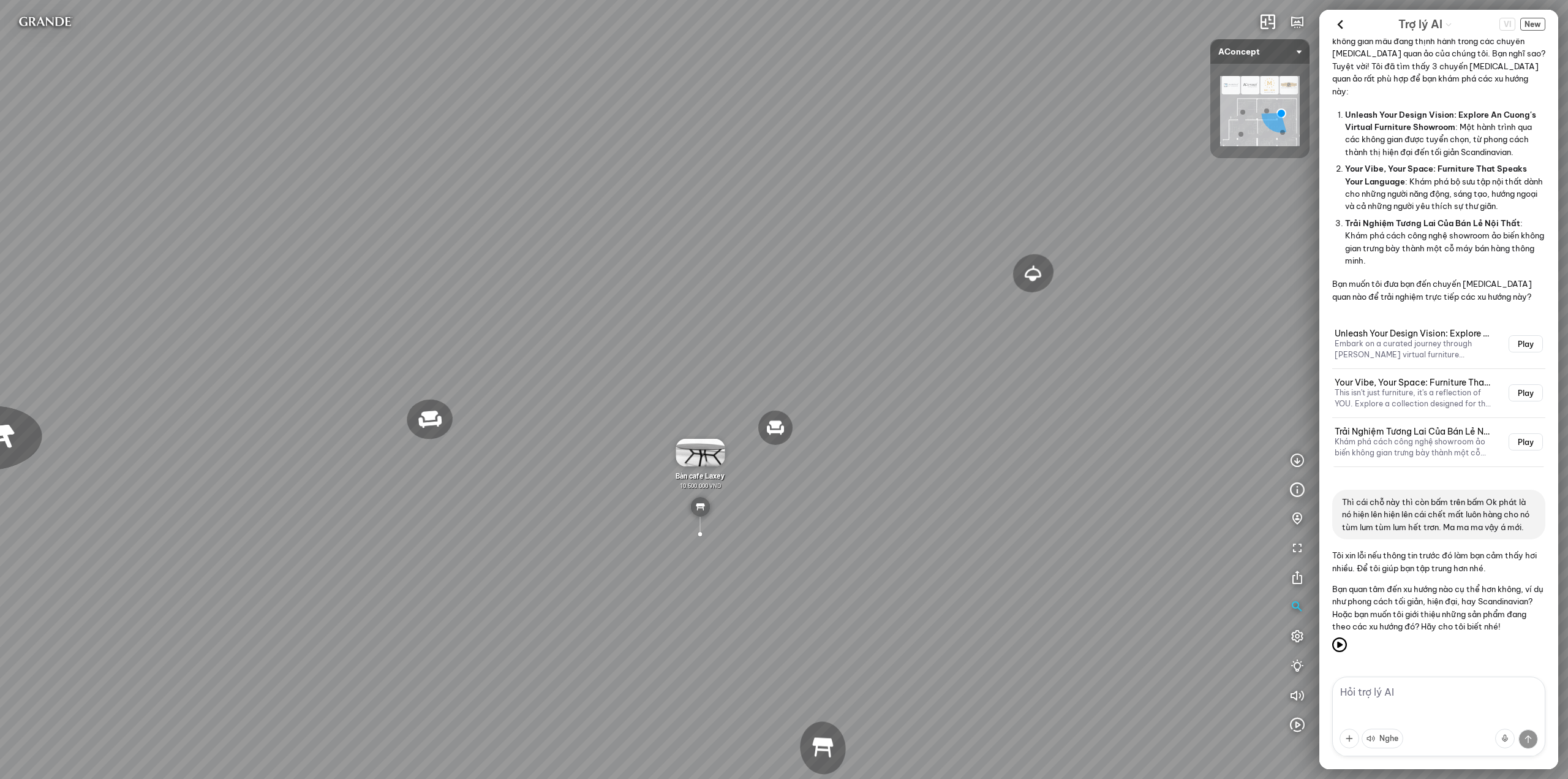
scroll to position [634, 0]
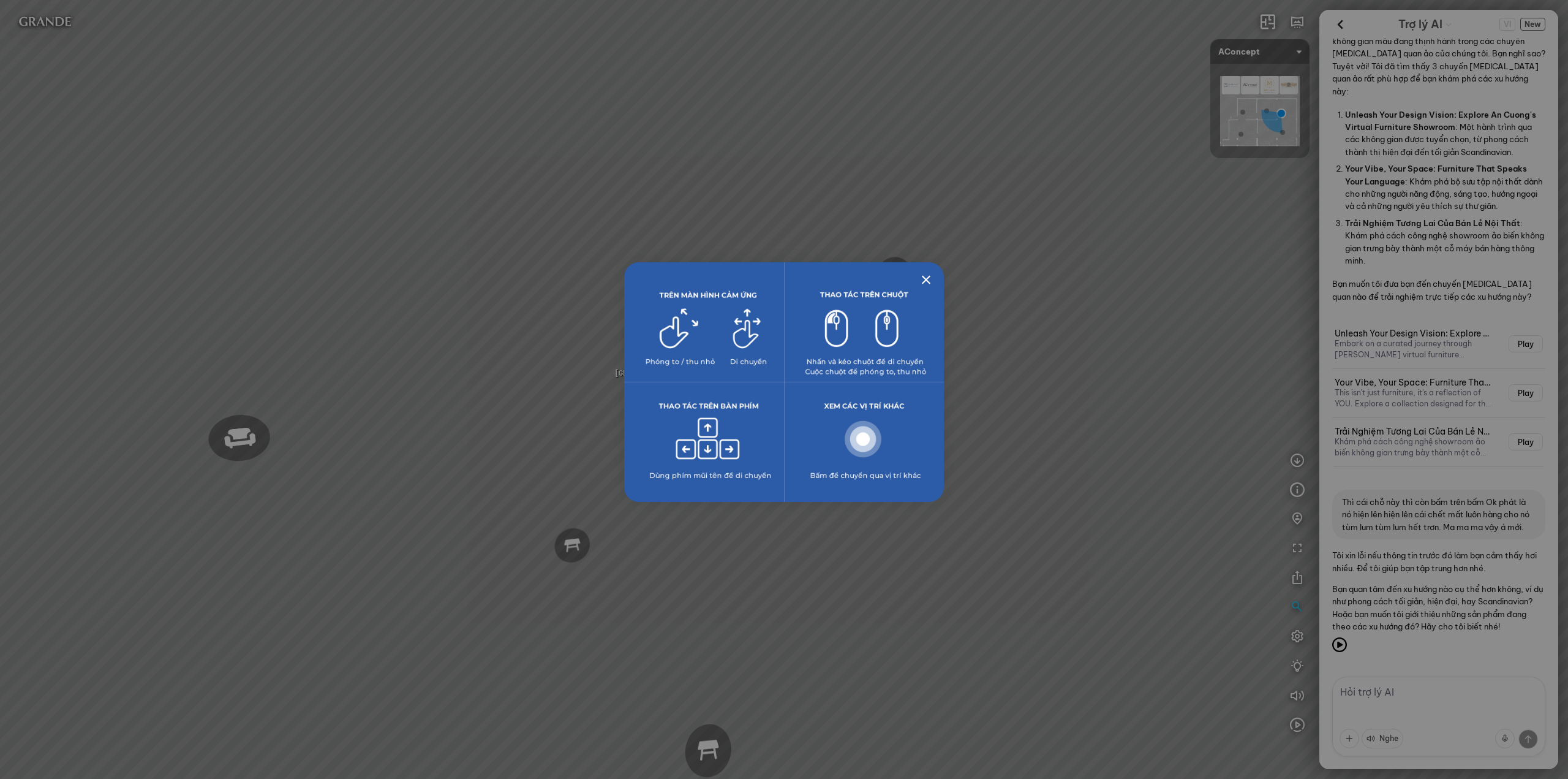
click at [1440, 710] on div at bounding box center [784, 389] width 1568 height 779
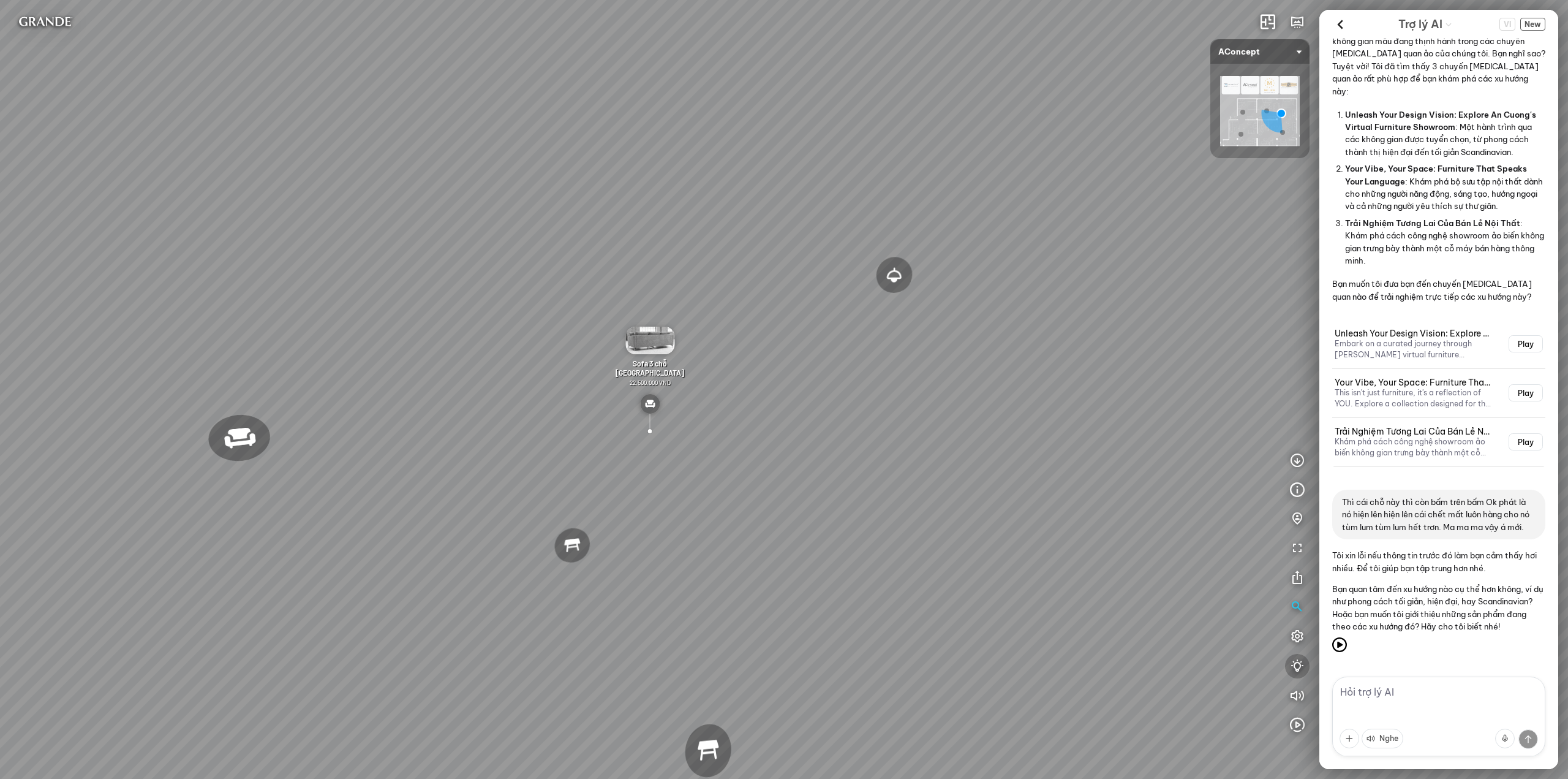
click at [1302, 668] on icon "button" at bounding box center [1297, 666] width 15 height 15
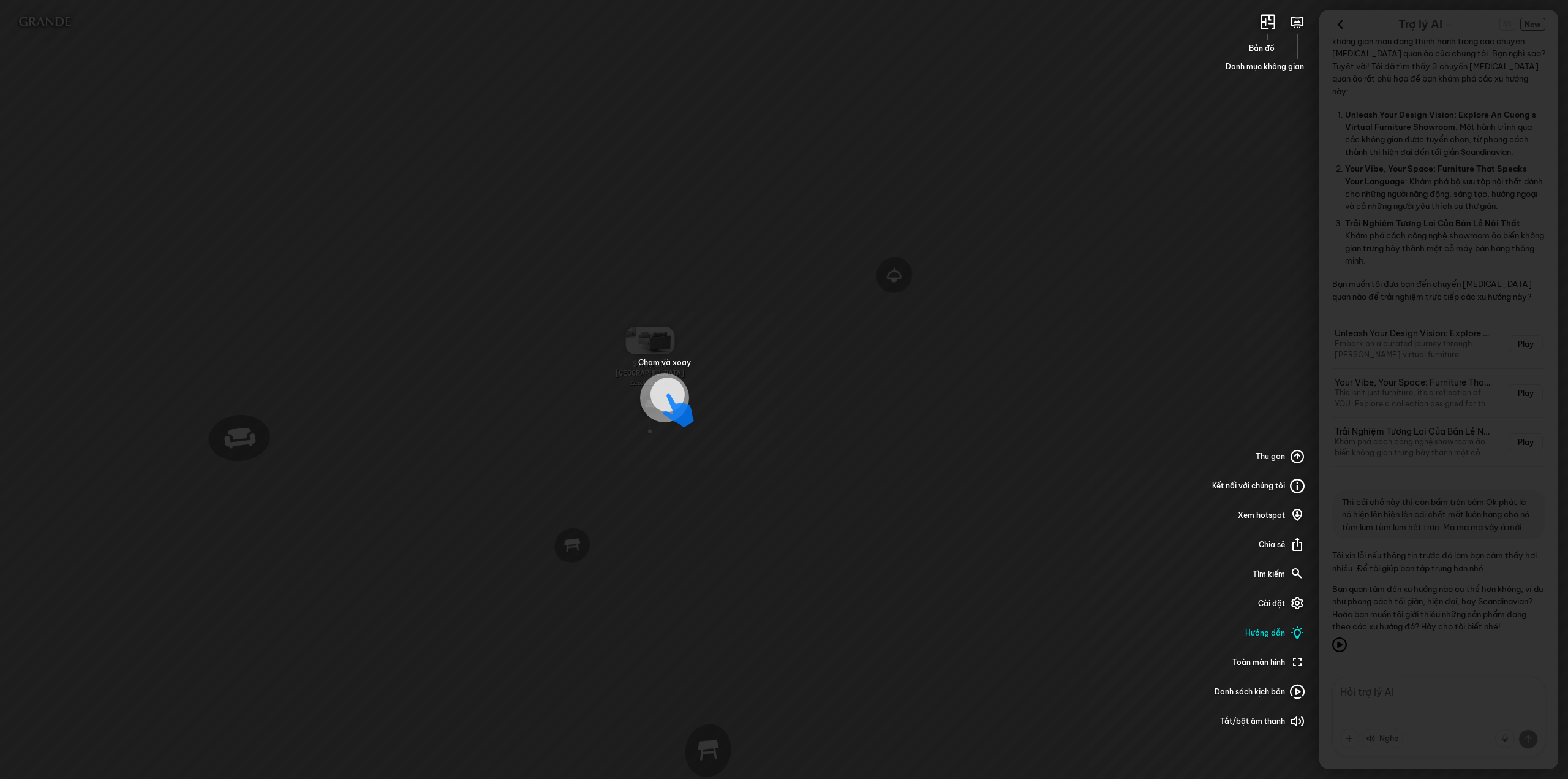
click at [1074, 395] on div "Chạm và xoay Bản đồ Danh mục không gian Thu gọn Kết nối với chúng tôi Xem hotsp…" at bounding box center [784, 389] width 1568 height 779
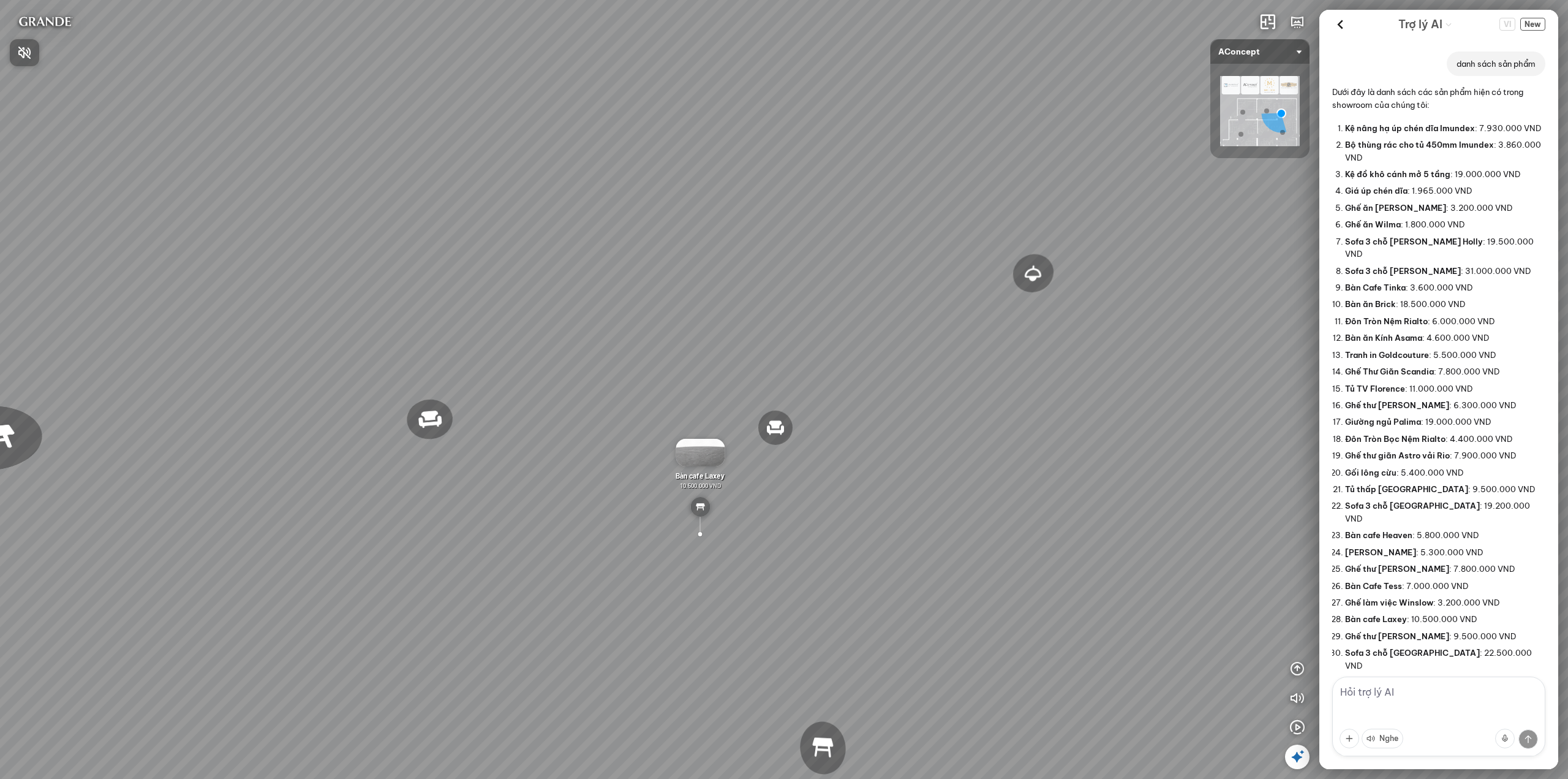
scroll to position [3784, 0]
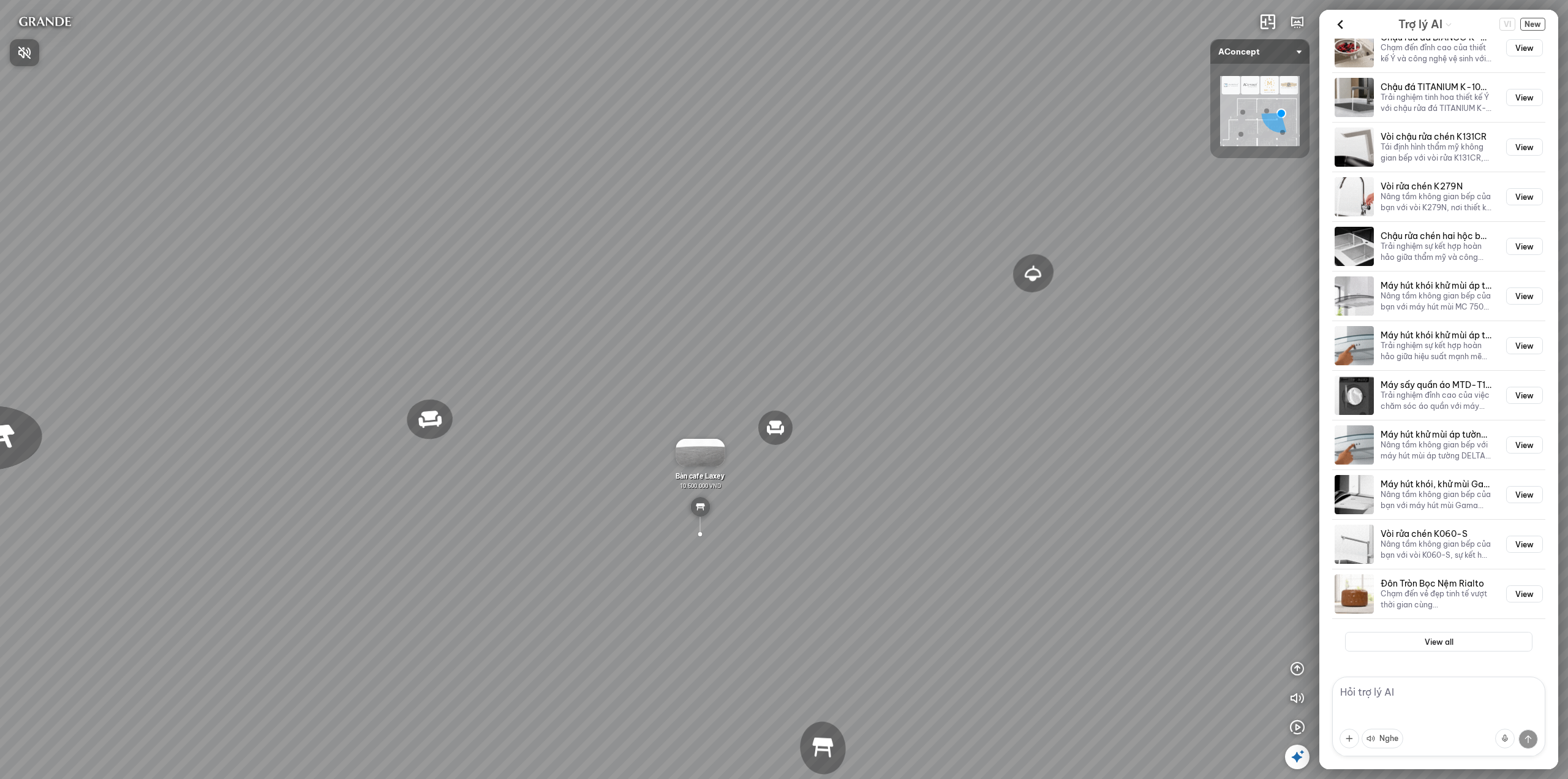
click at [1293, 669] on div at bounding box center [784, 389] width 1568 height 779
click at [1292, 669] on icon "button" at bounding box center [1297, 669] width 15 height 15
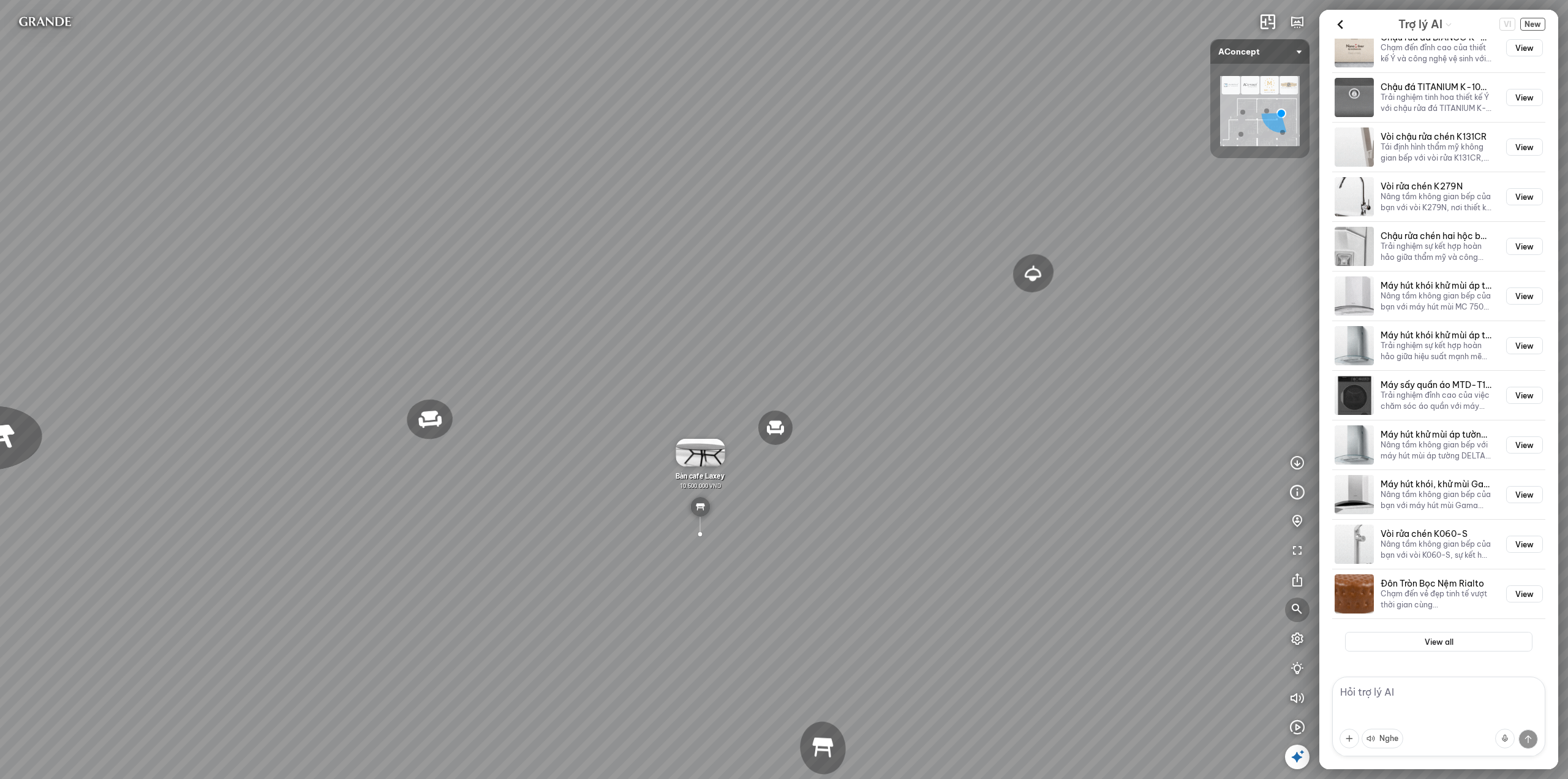
click at [1295, 617] on icon "button" at bounding box center [1297, 610] width 15 height 15
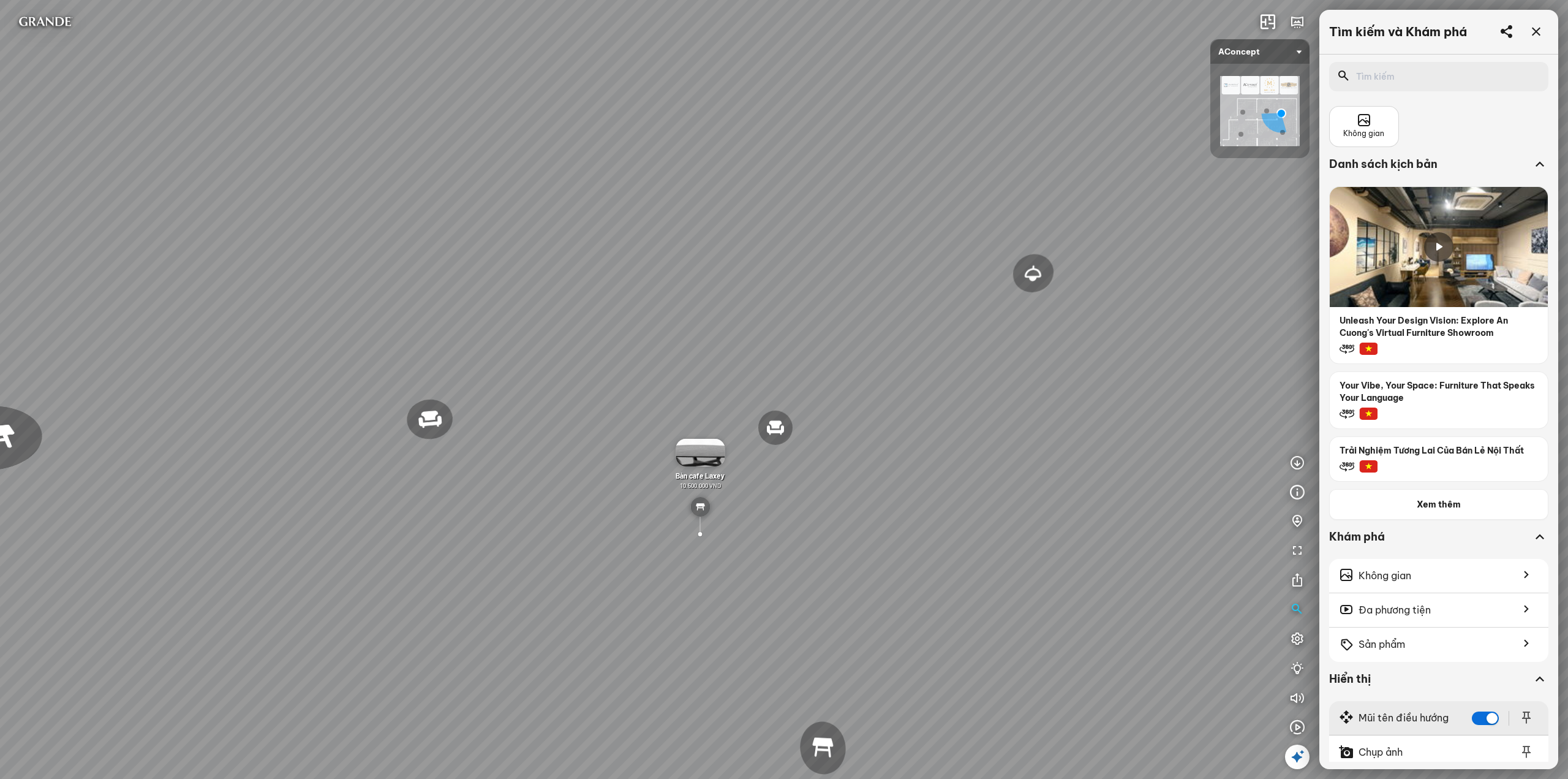
scroll to position [162, 0]
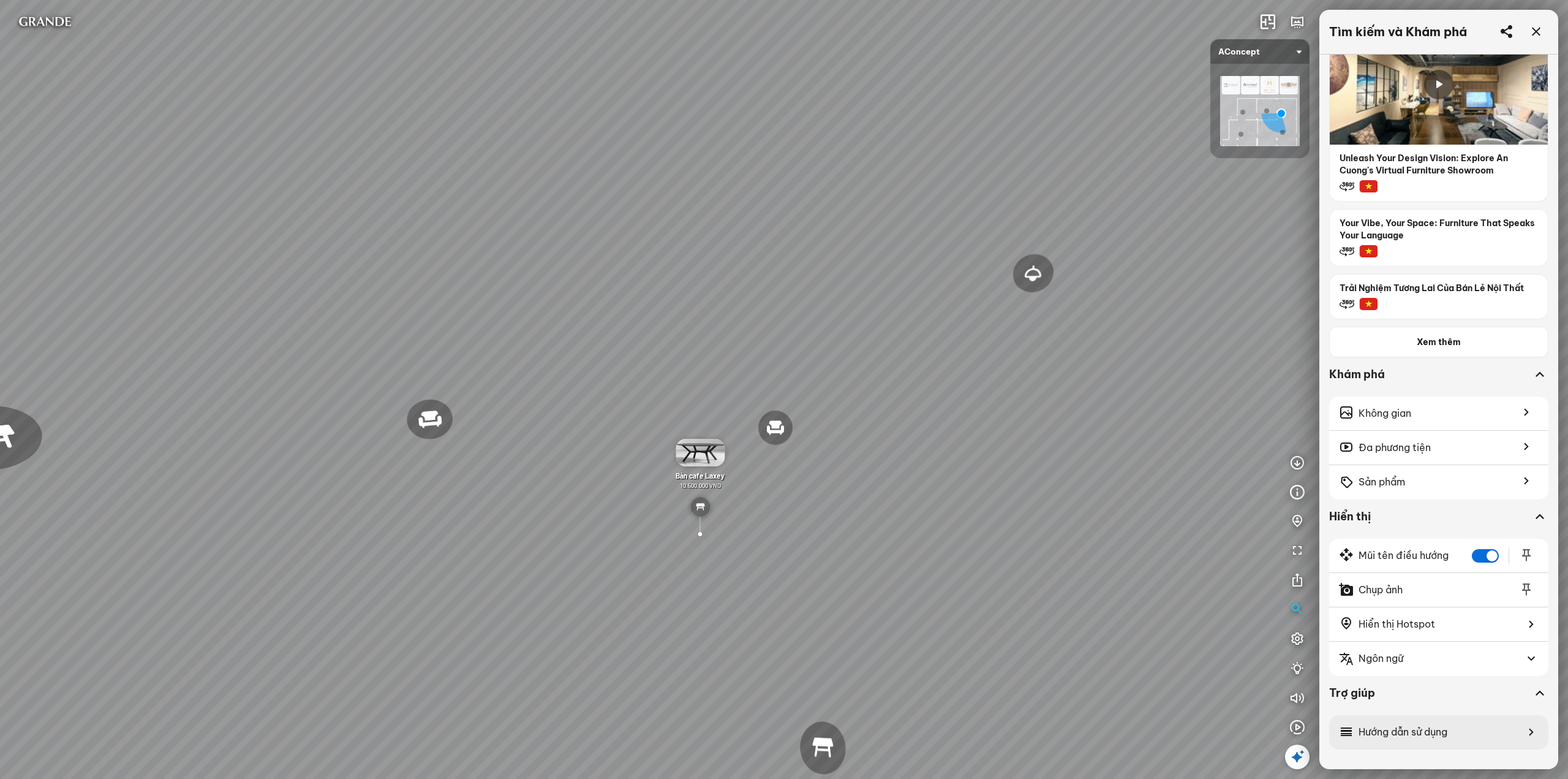
click at [1397, 733] on span "Hướng dẫn sử dụng" at bounding box center [1403, 732] width 89 height 16
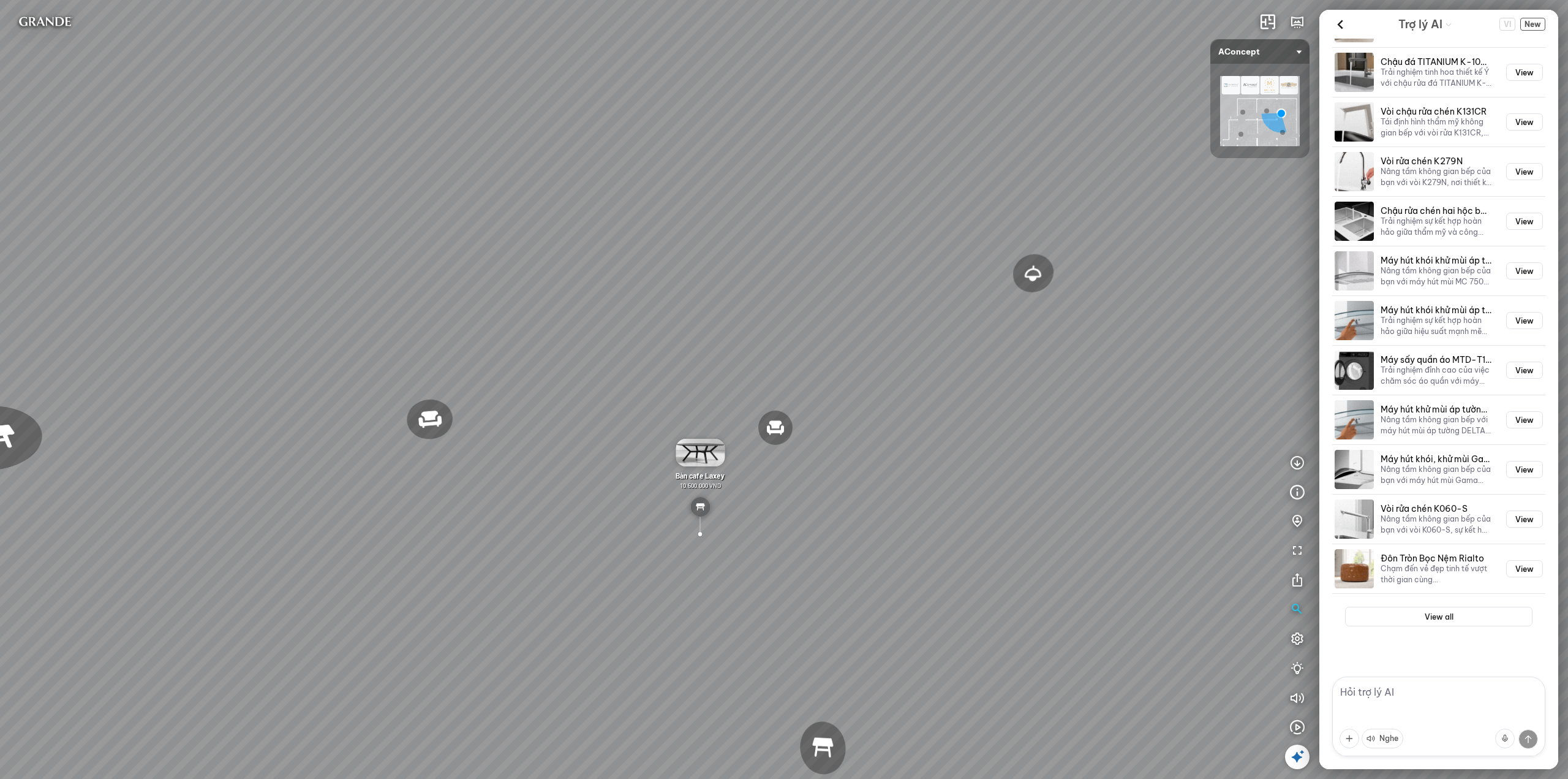
scroll to position [3784, 0]
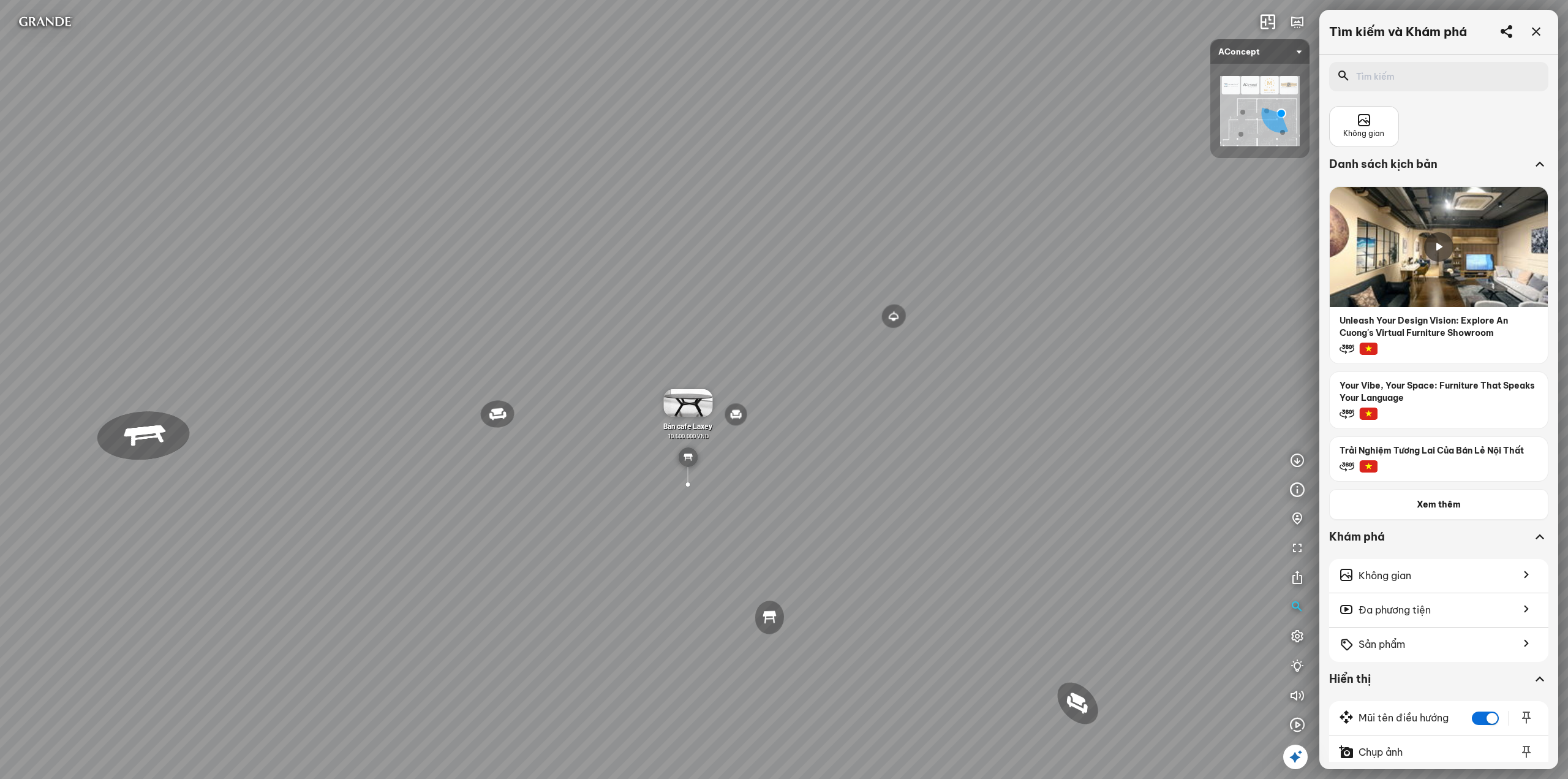
click at [1298, 755] on button at bounding box center [1296, 757] width 25 height 25
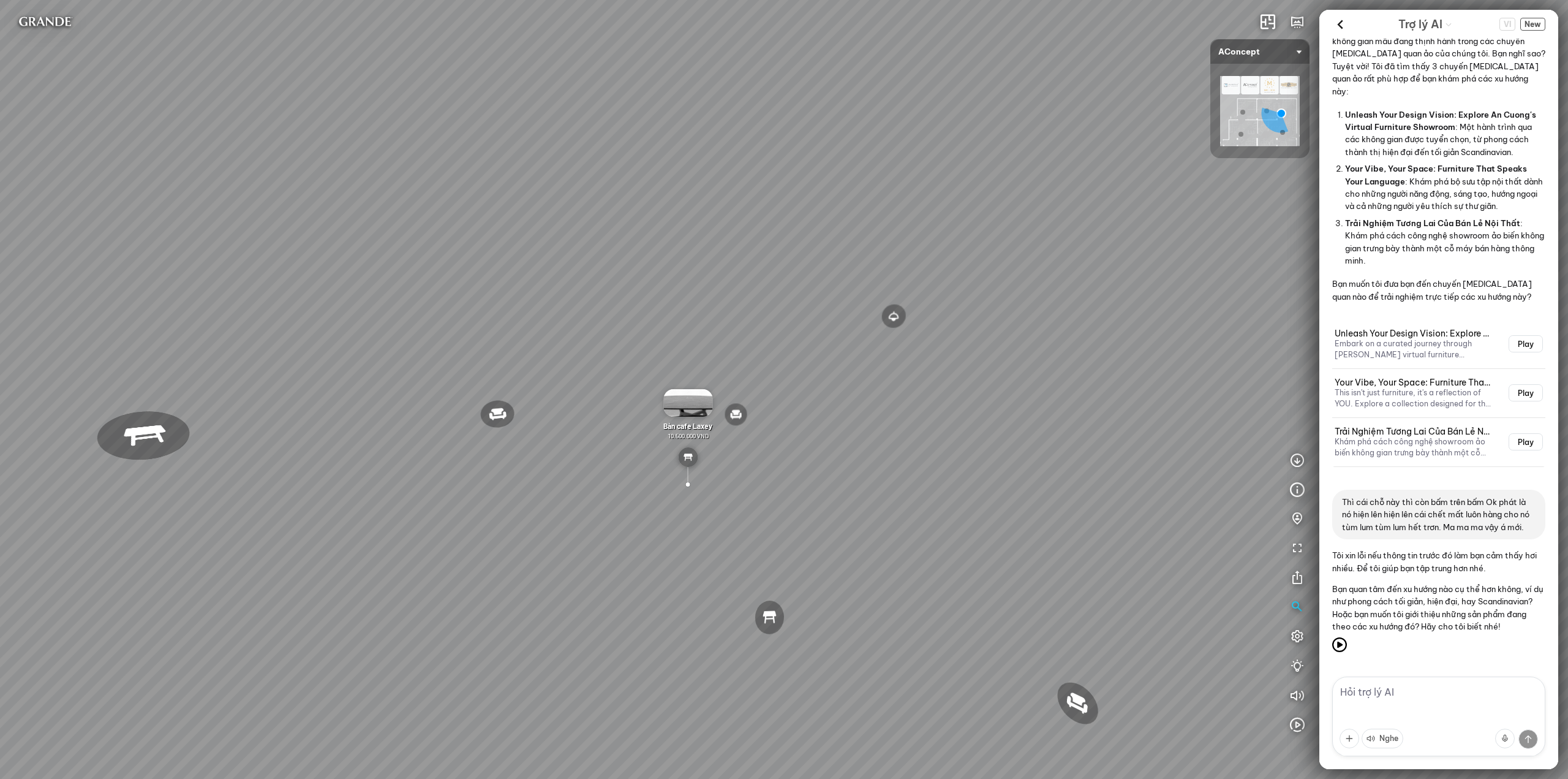
scroll to position [634, 0]
click at [1407, 695] on textarea at bounding box center [1439, 716] width 213 height 79
type textarea "alo"
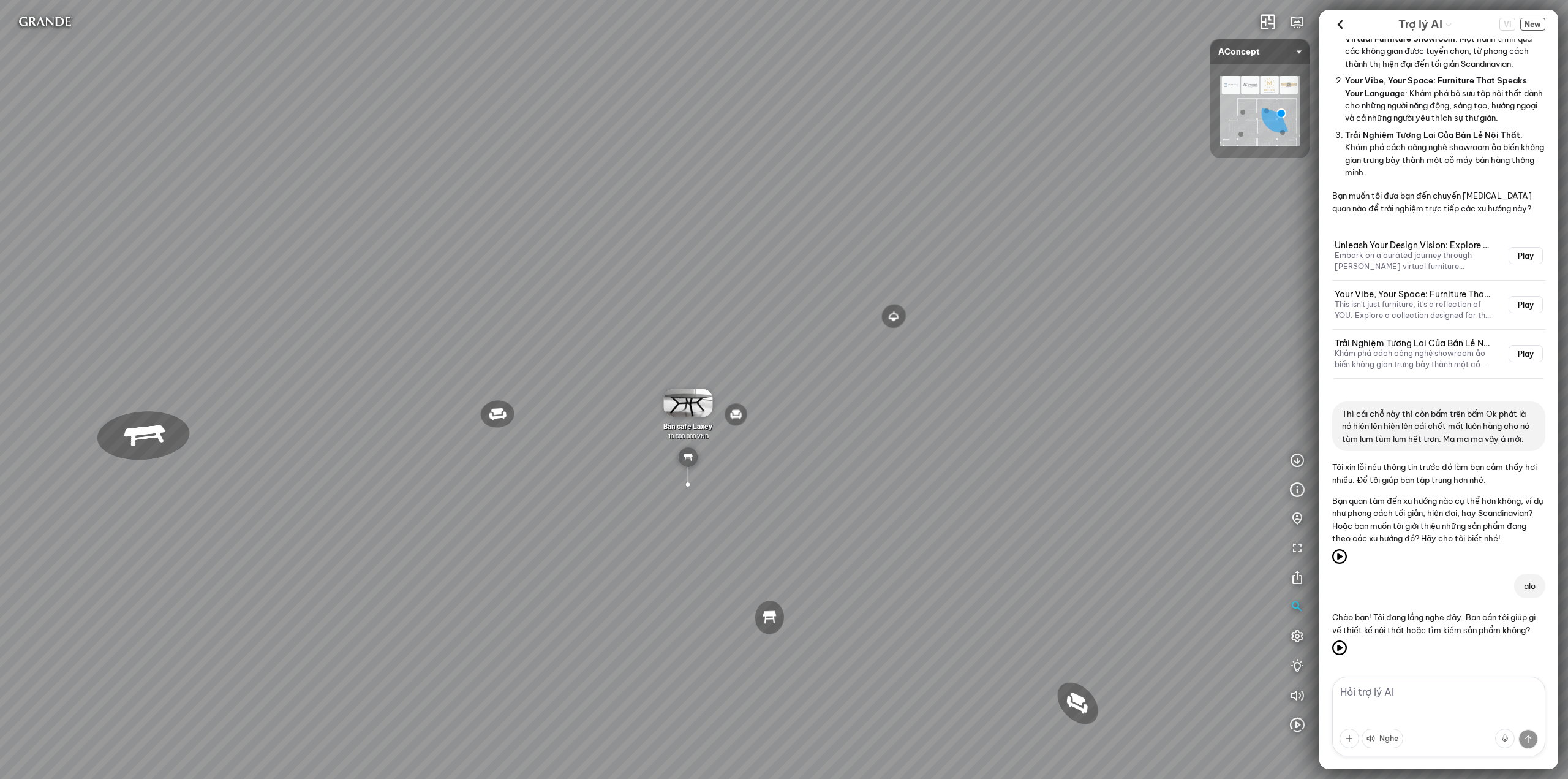
scroll to position [735, 0]
